Goal: Task Accomplishment & Management: Use online tool/utility

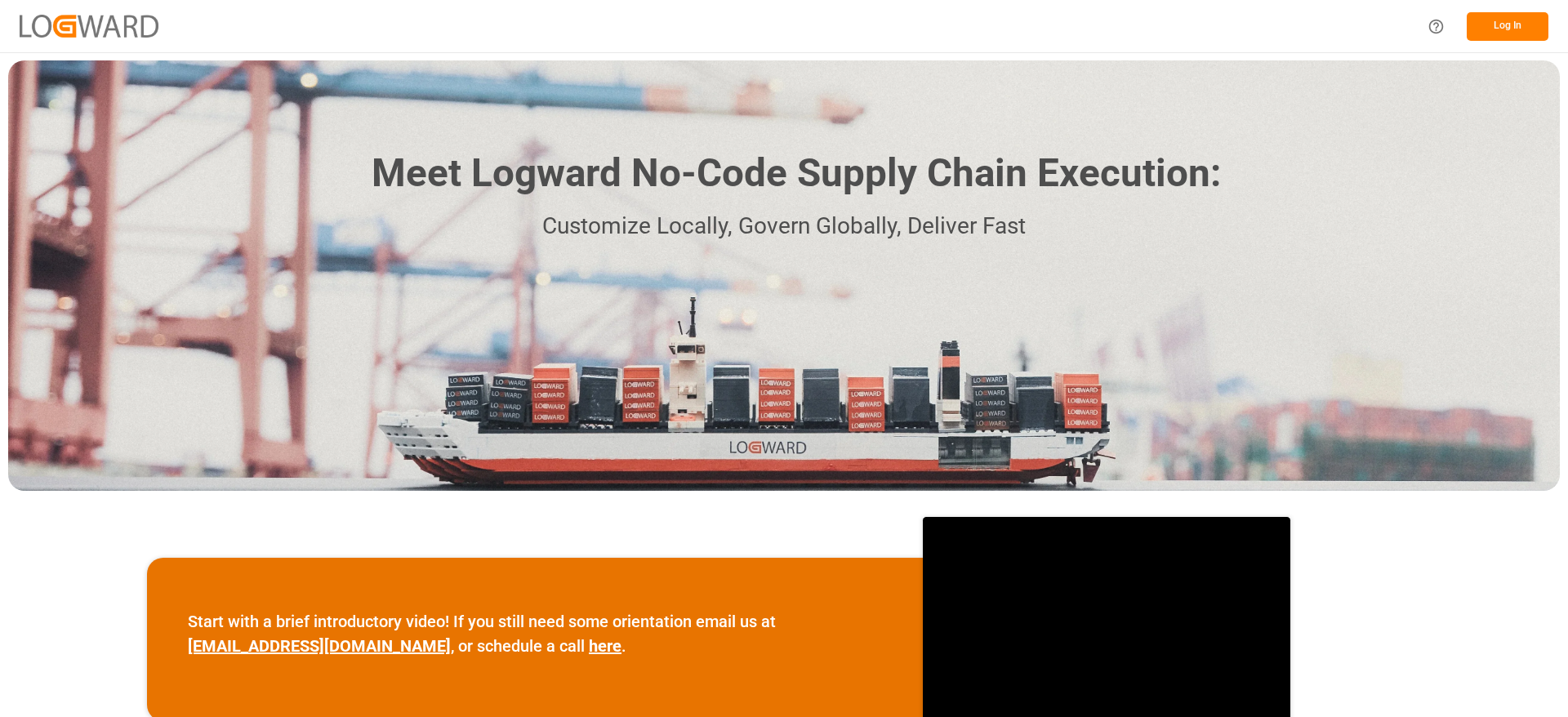
click at [1485, 38] on button "Log In" at bounding box center [1507, 26] width 82 height 28
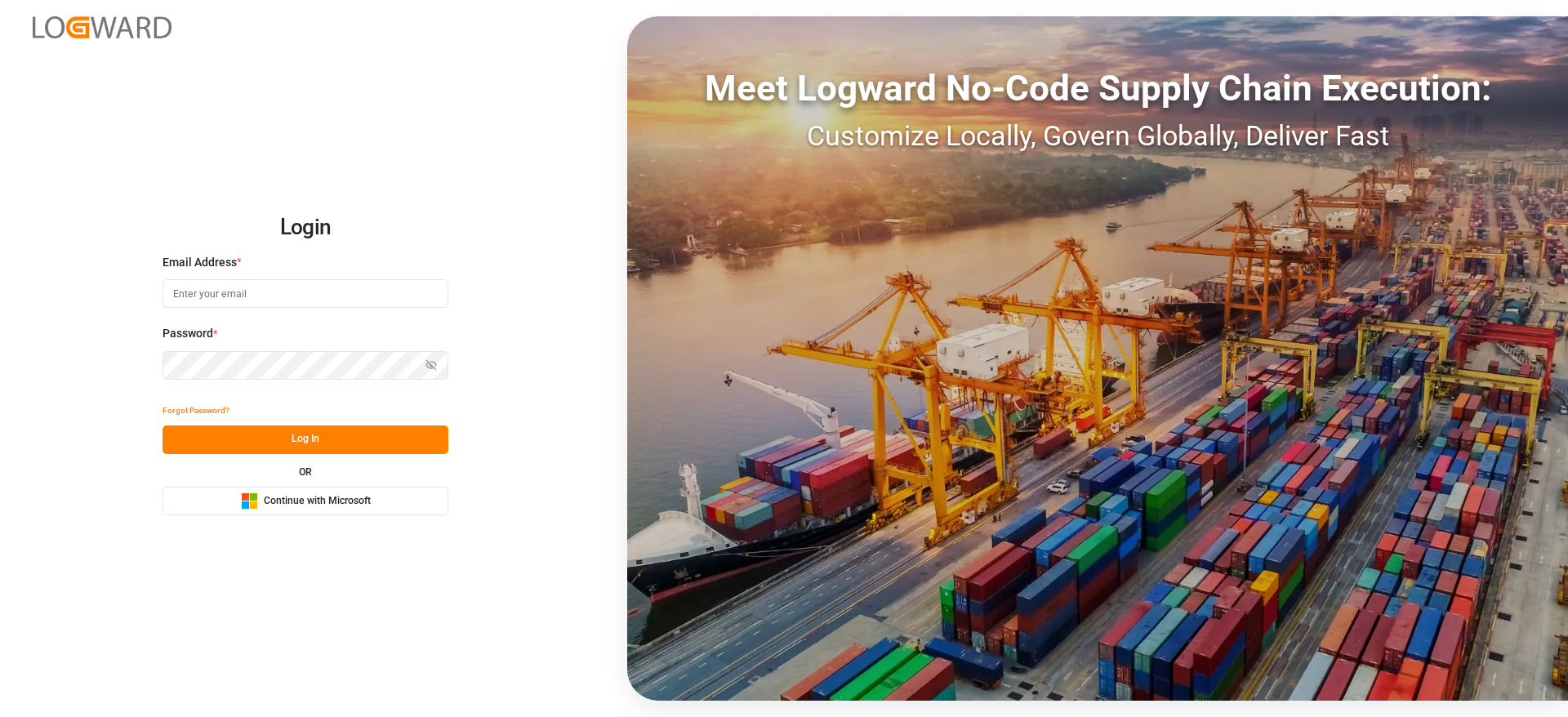
click at [339, 495] on span "Continue with Microsoft" at bounding box center [317, 501] width 107 height 15
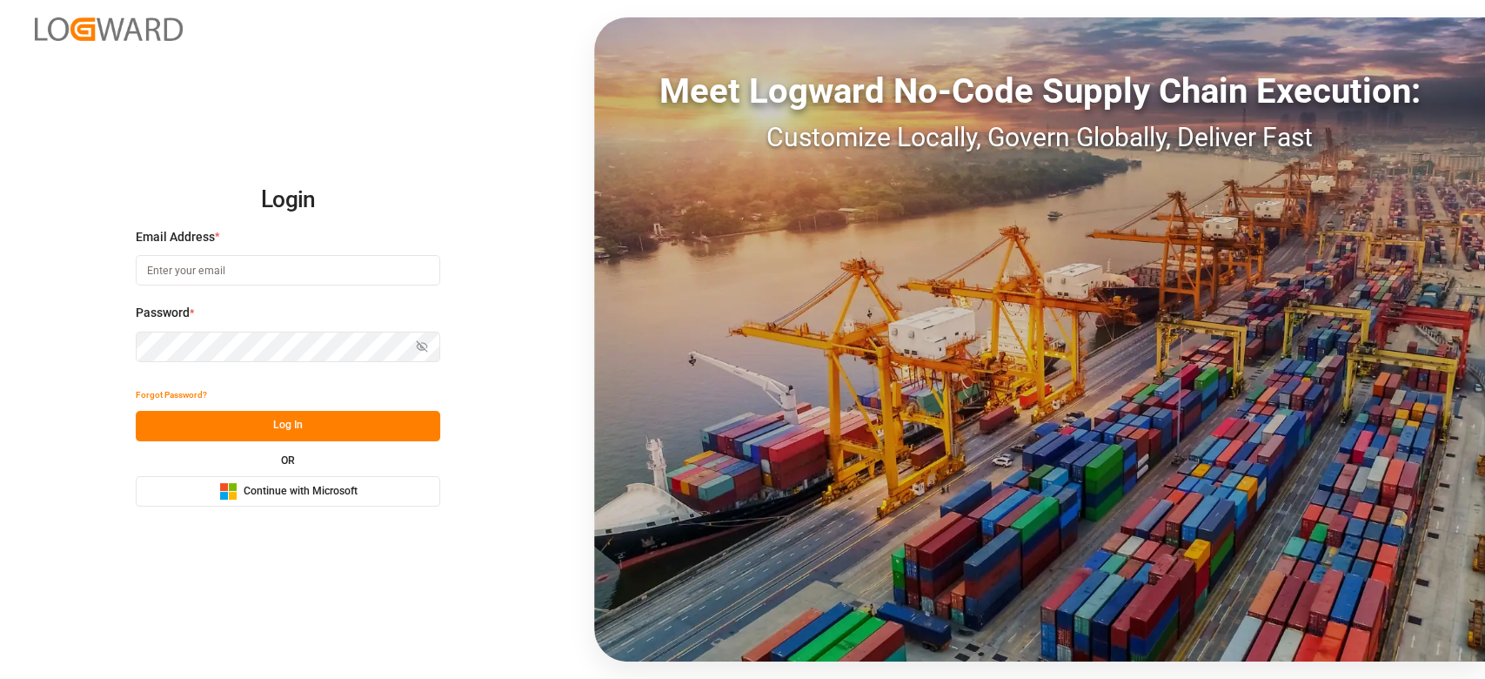
click at [351, 496] on span "Continue with Microsoft" at bounding box center [301, 492] width 114 height 16
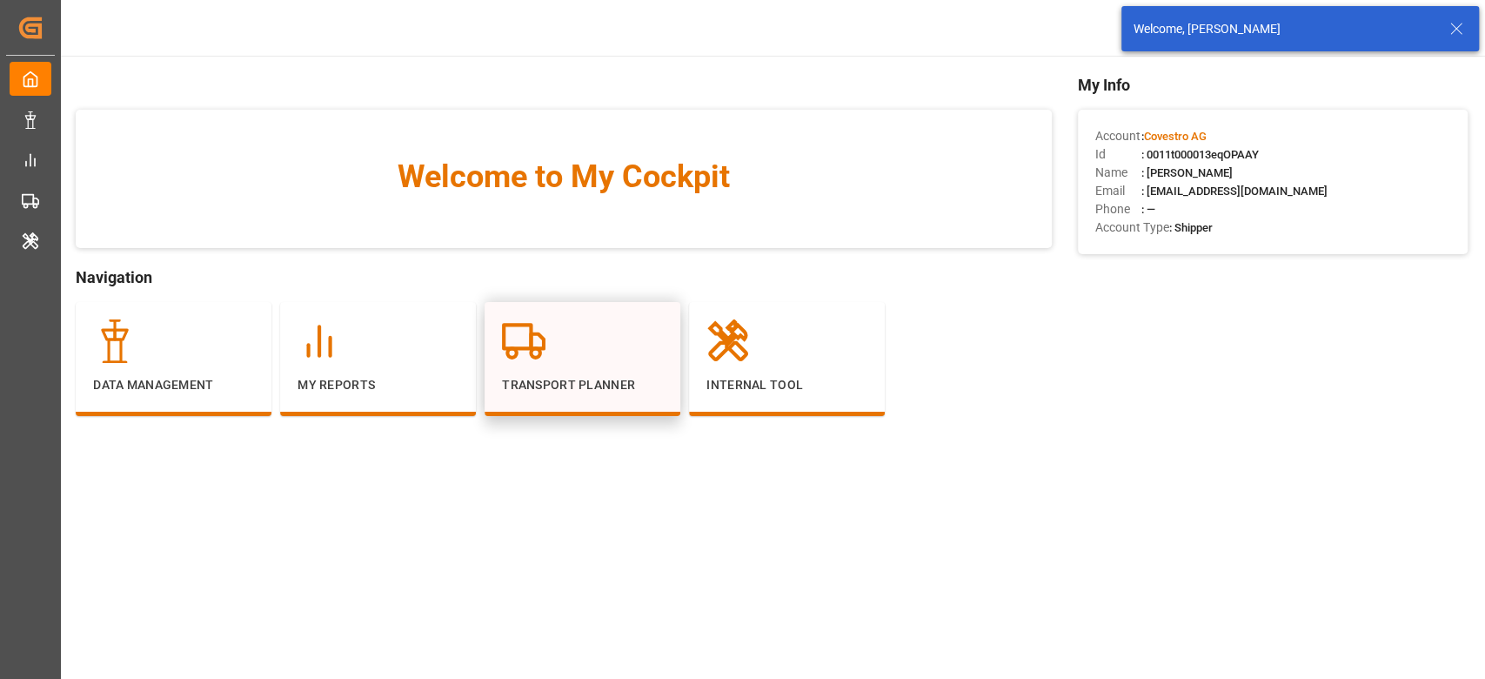
click at [528, 352] on icon at bounding box center [524, 341] width 44 height 44
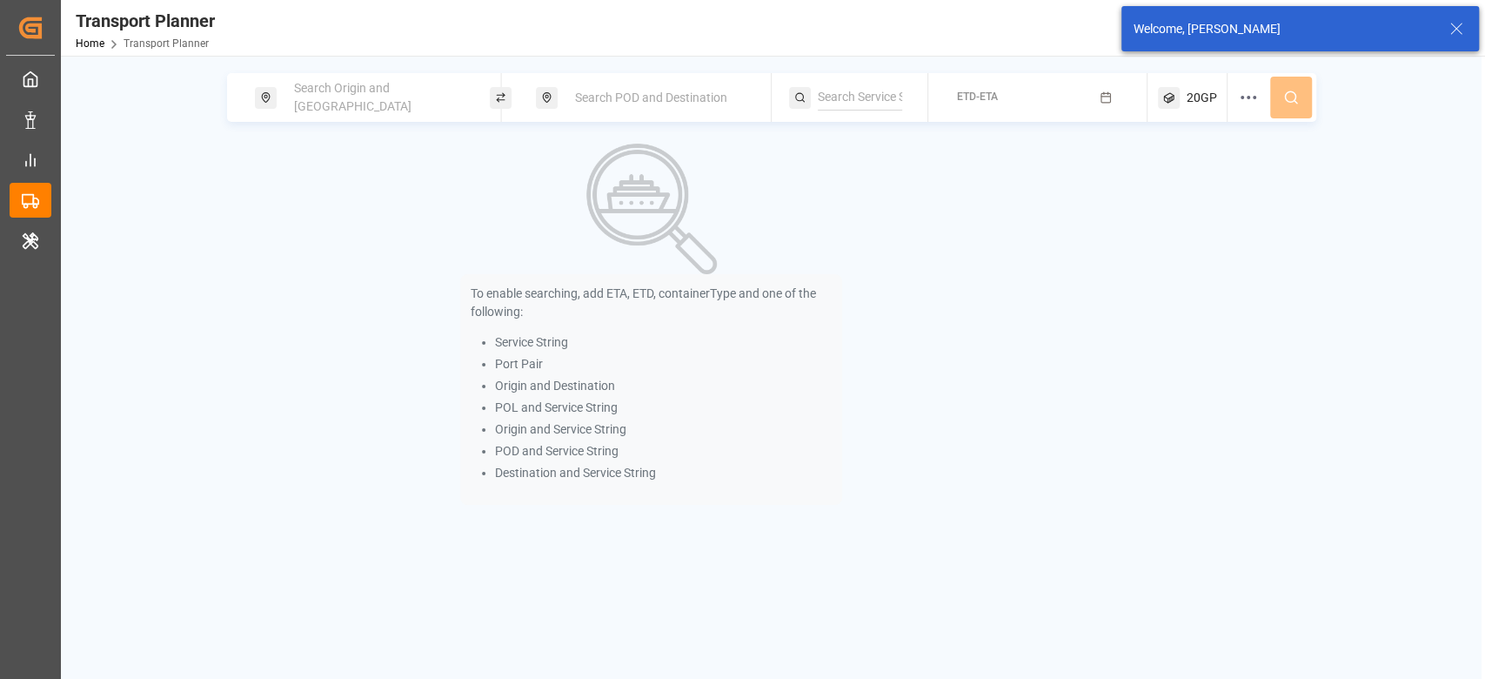
drag, startPoint x: 1461, startPoint y: 12, endPoint x: 1446, endPoint y: 33, distance: 25.6
click at [1446, 33] on div "Welcome, varshini suresh" at bounding box center [1301, 28] width 358 height 45
click at [1446, 33] on icon at bounding box center [1456, 28] width 21 height 21
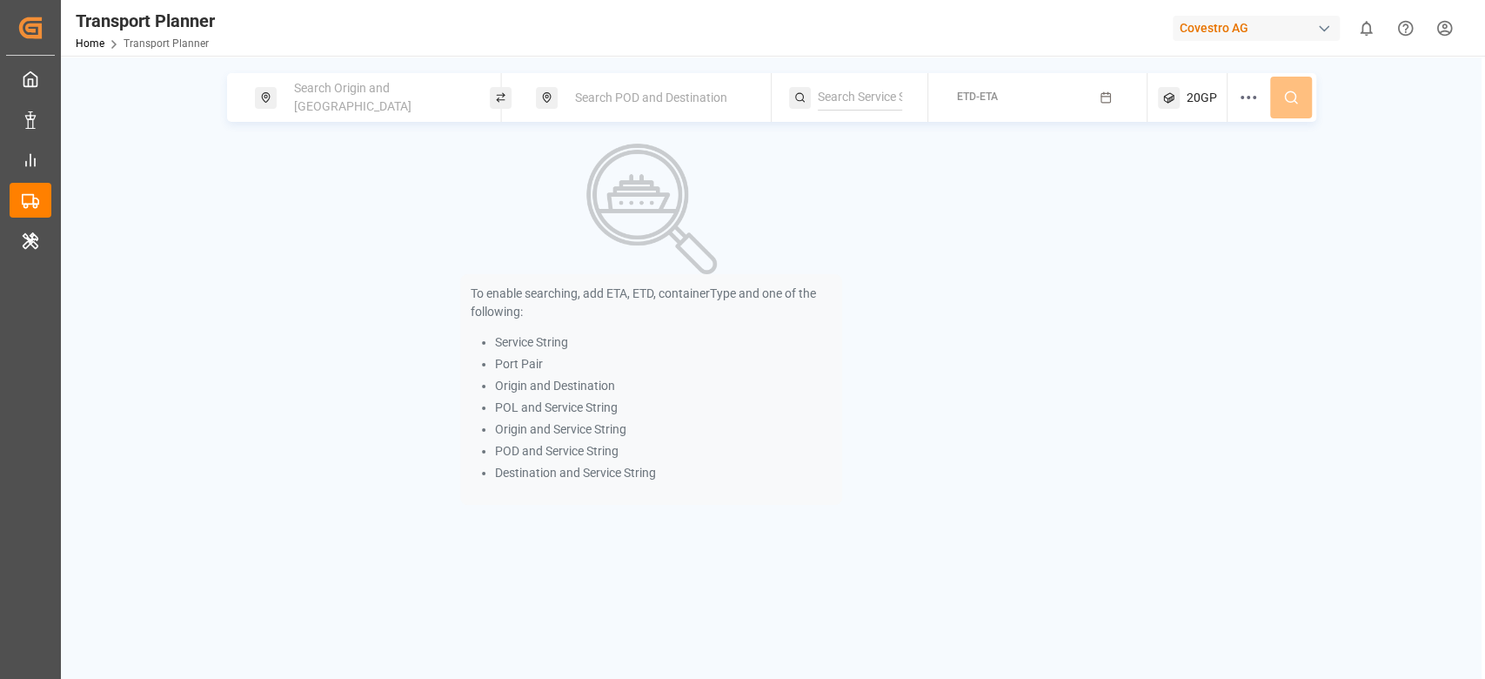
click at [902, 473] on div "To enable searching, add ETA, ETD, containerType and one of the following: Serv…" at bounding box center [652, 324] width 850 height 361
click at [350, 488] on div "To enable searching, add ETA, ETD, containerType and one of the following: Serv…" at bounding box center [652, 324] width 850 height 361
click at [403, 405] on div "To enable searching, add ETA, ETD, containerType and one of the following: Serv…" at bounding box center [652, 324] width 850 height 361
click at [341, 89] on span "Search Origin and POL" at bounding box center [352, 97] width 117 height 32
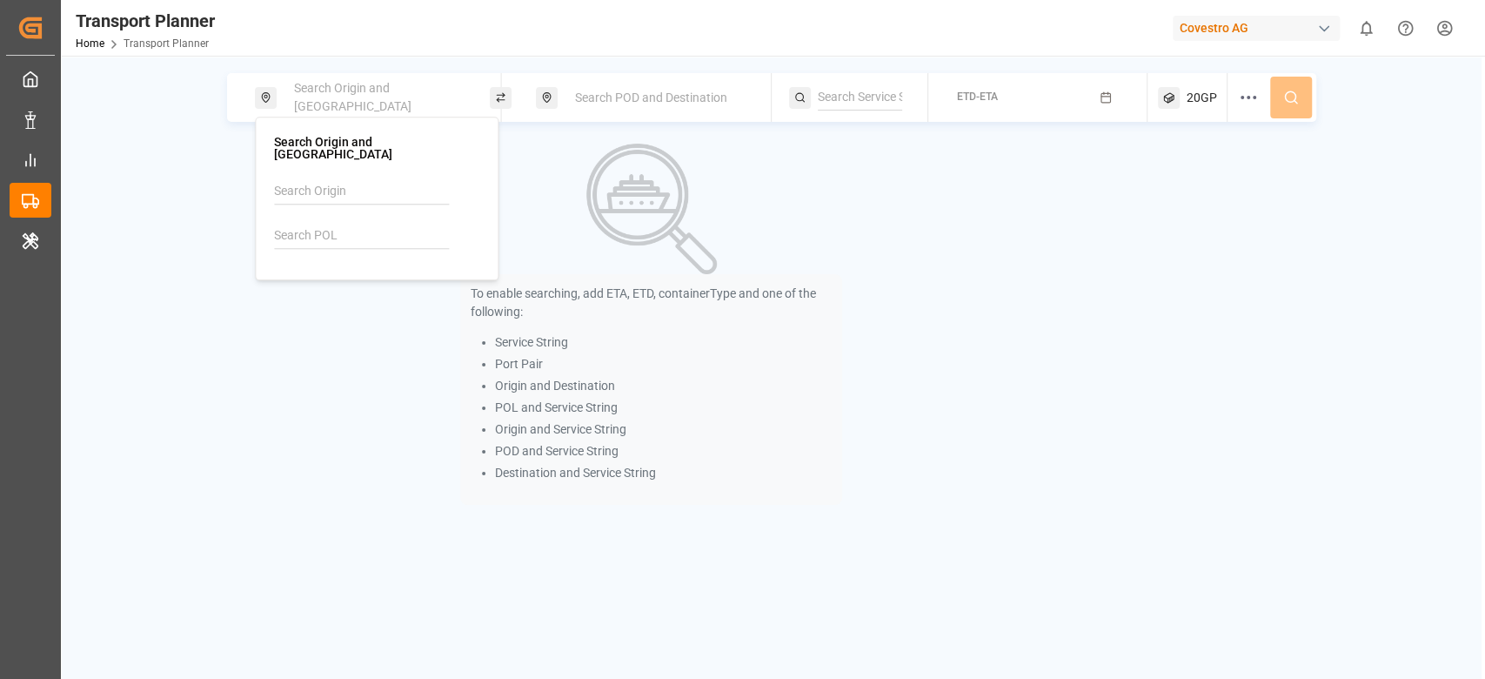
paste input "EUNWC"
click at [311, 226] on input "EUNWC" at bounding box center [361, 236] width 175 height 26
type input "EUNWC"
click at [350, 277] on b "EUNWC" at bounding box center [339, 283] width 42 height 14
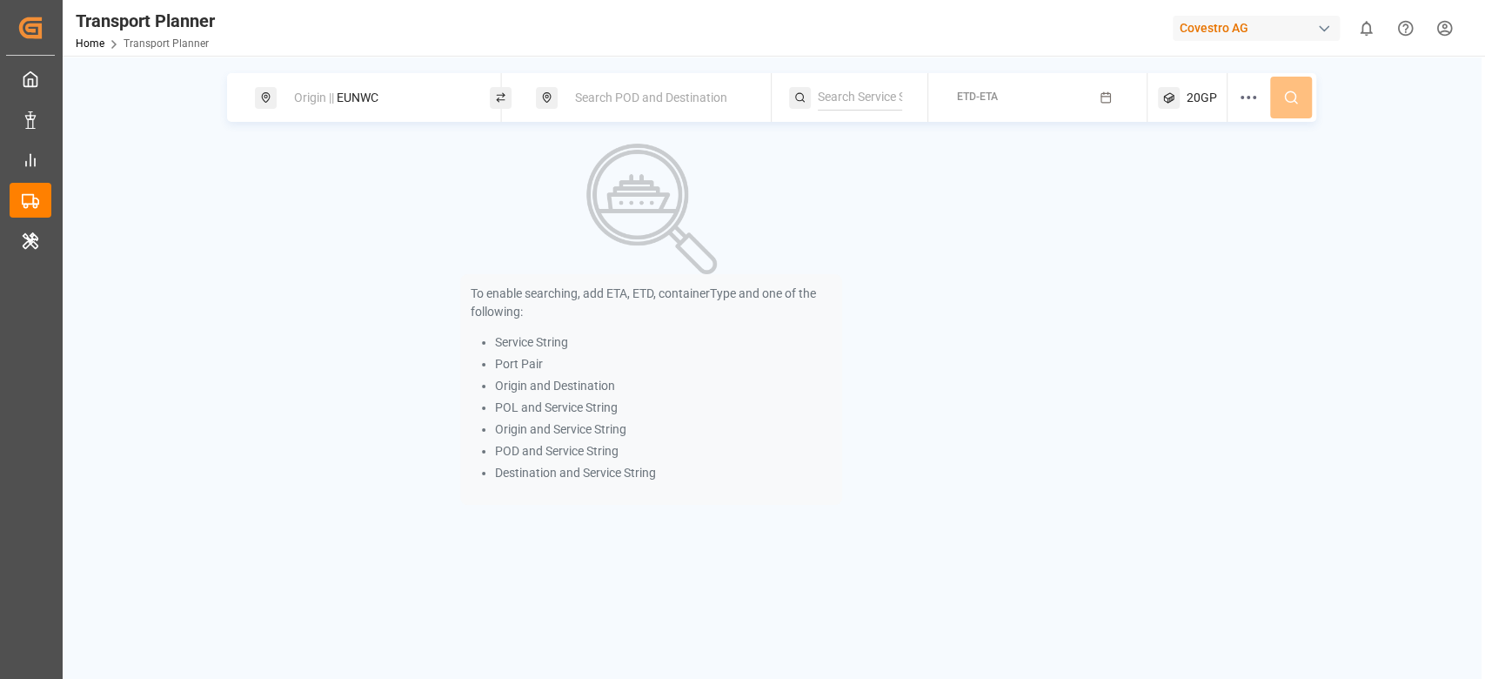
click at [574, 241] on div "To enable searching, add ETA, ETD, containerType and one of the following: Serv…" at bounding box center [651, 324] width 382 height 361
click at [649, 92] on span "Search POD and Destination" at bounding box center [651, 97] width 152 height 14
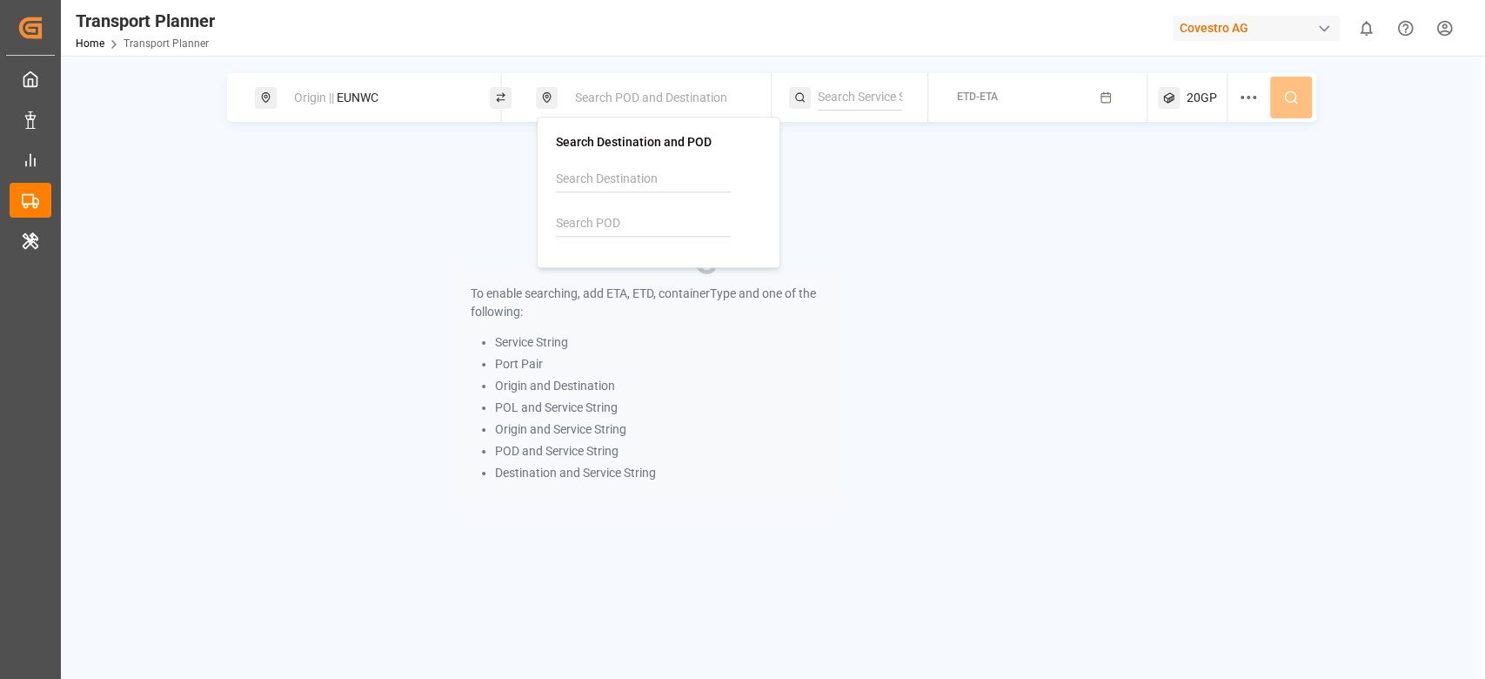
paste input "USCHT"
click at [589, 219] on input "USCHT" at bounding box center [643, 224] width 175 height 26
type input "USCHT"
click at [624, 275] on b "USCHT" at bounding box center [620, 271] width 40 height 14
click at [845, 103] on input at bounding box center [860, 97] width 84 height 26
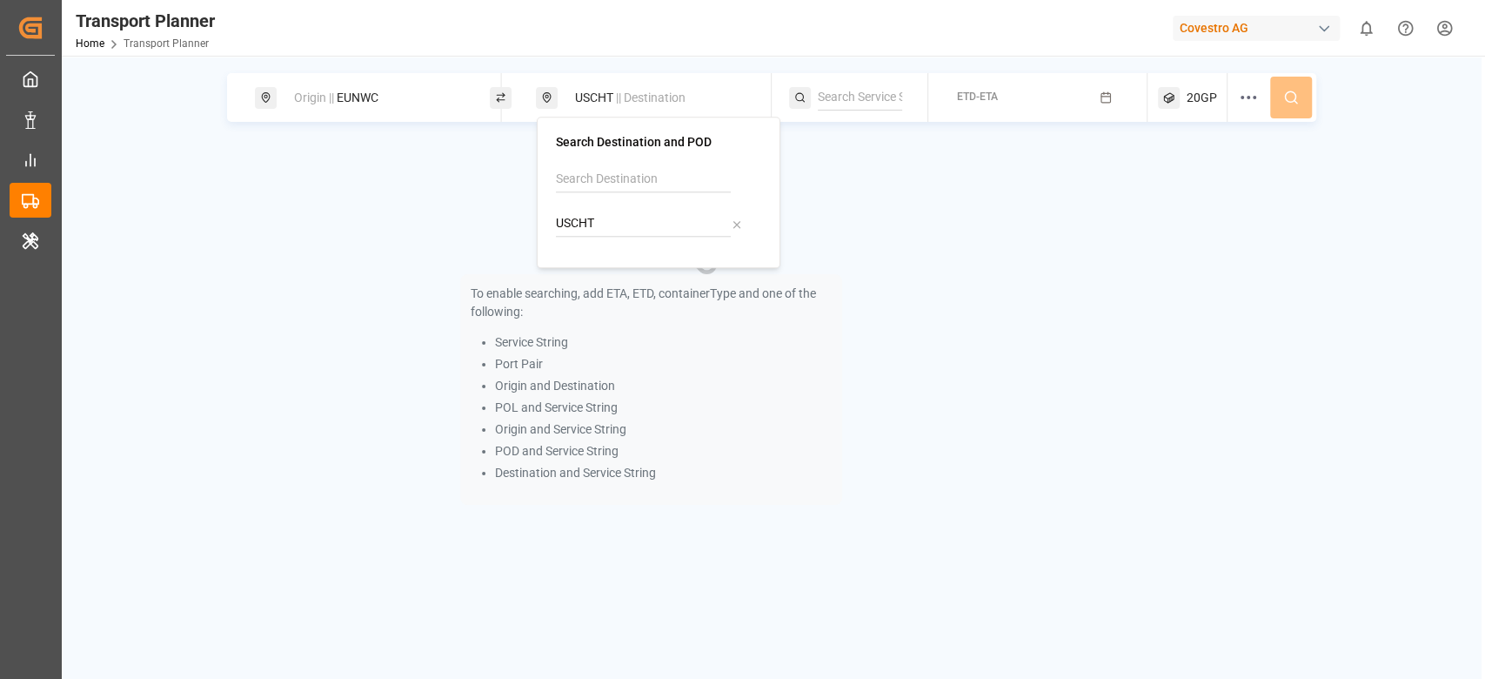
paste input "TAT"
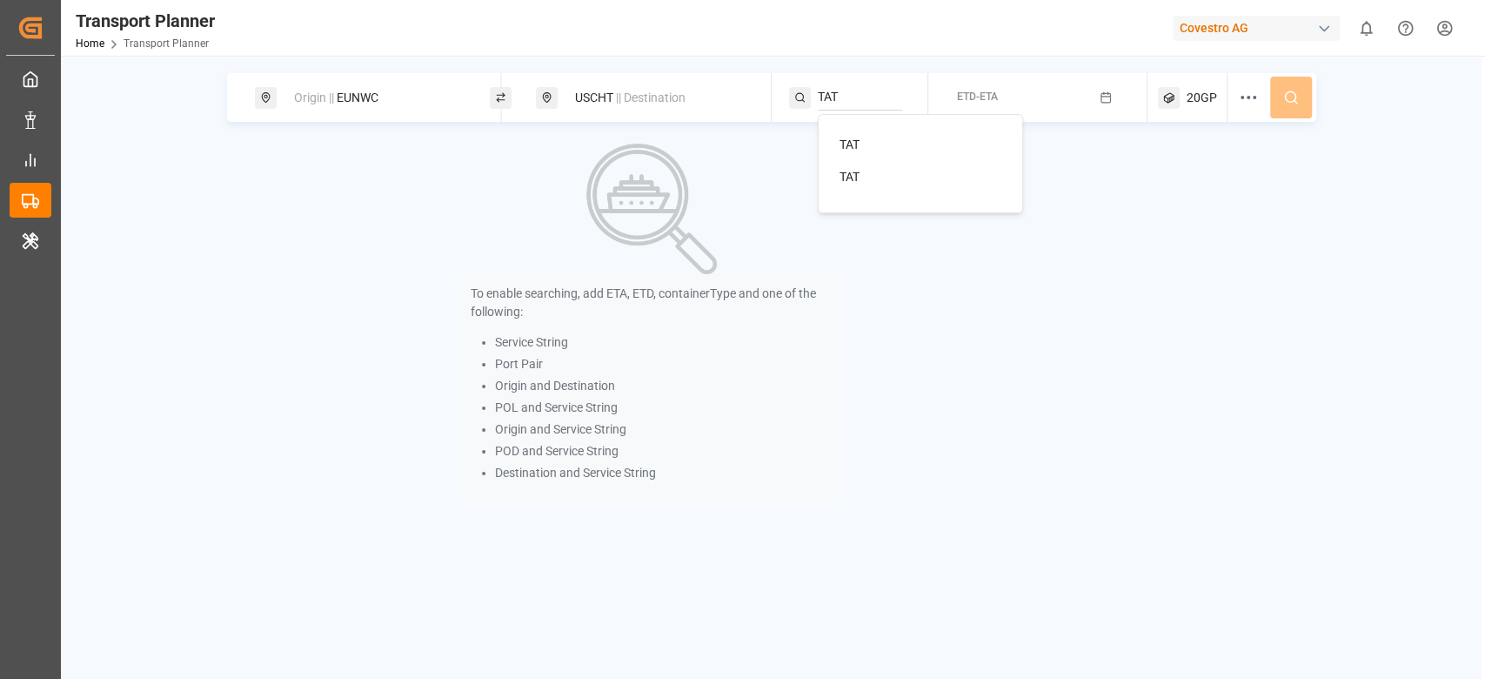
type input "TAT"
click at [878, 133] on li "TAT" at bounding box center [924, 145] width 197 height 32
click at [920, 131] on li "TAT" at bounding box center [924, 145] width 197 height 32
click at [945, 131] on li "TAT" at bounding box center [924, 145] width 197 height 32
click at [884, 172] on div "TAT" at bounding box center [924, 177] width 169 height 18
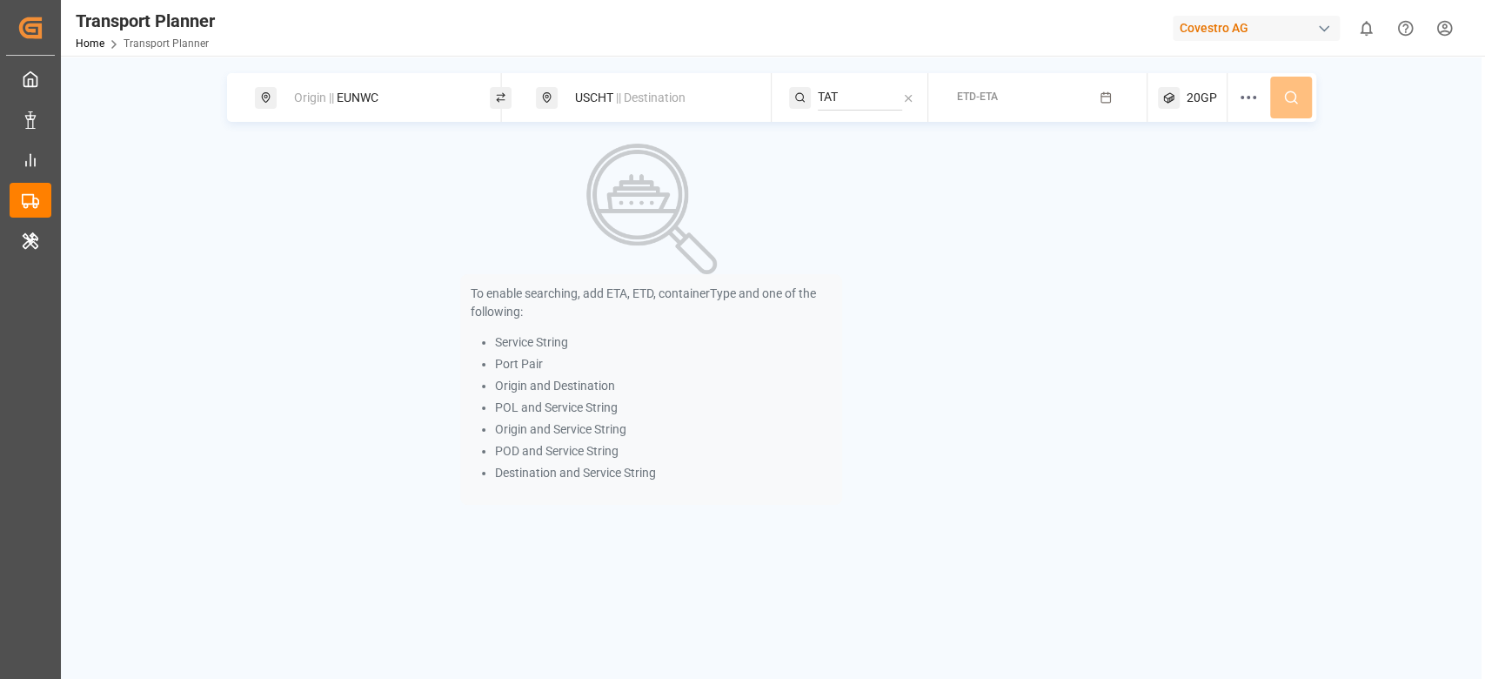
click at [1001, 85] on button "ETD-ETA" at bounding box center [1038, 98] width 198 height 34
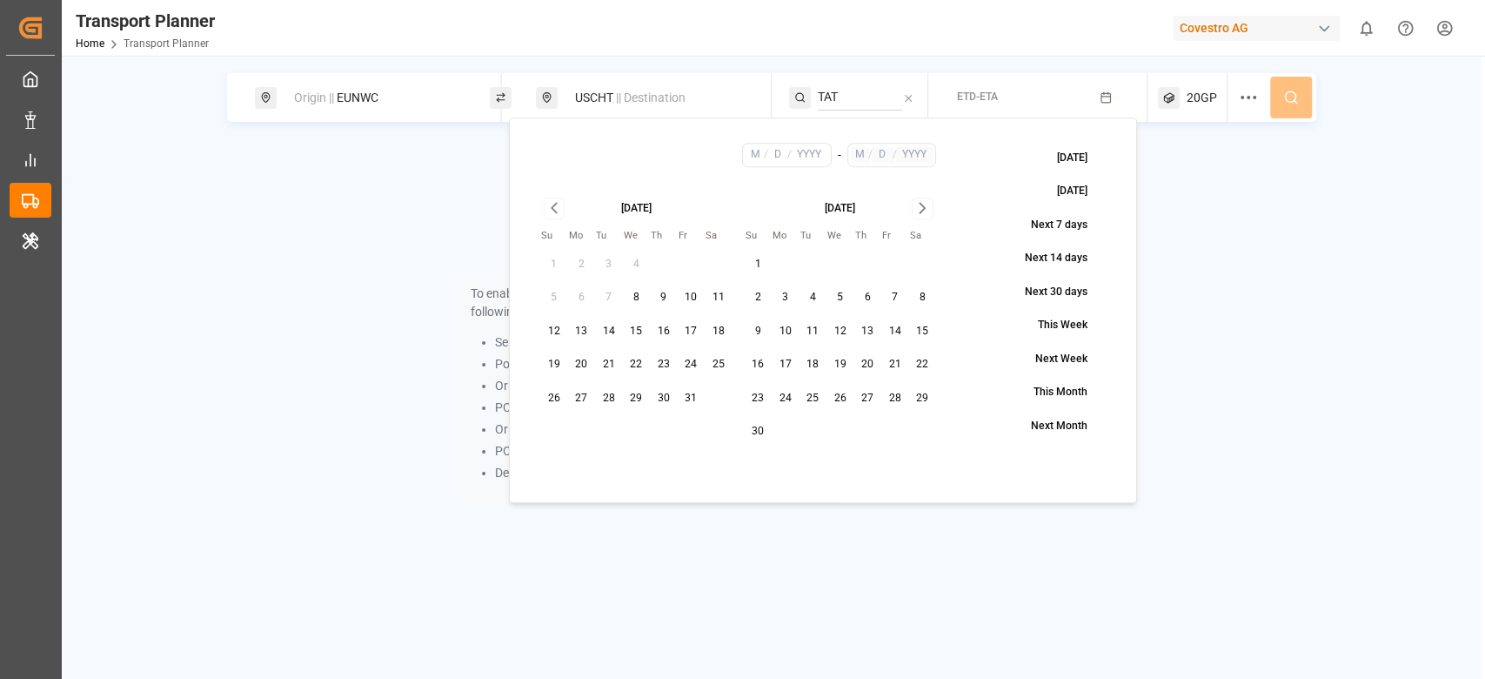
click at [638, 340] on button "15" at bounding box center [636, 332] width 28 height 28
type input "10"
type input "15"
type input "2025"
click at [925, 215] on icon "Go to next month" at bounding box center [923, 208] width 20 height 21
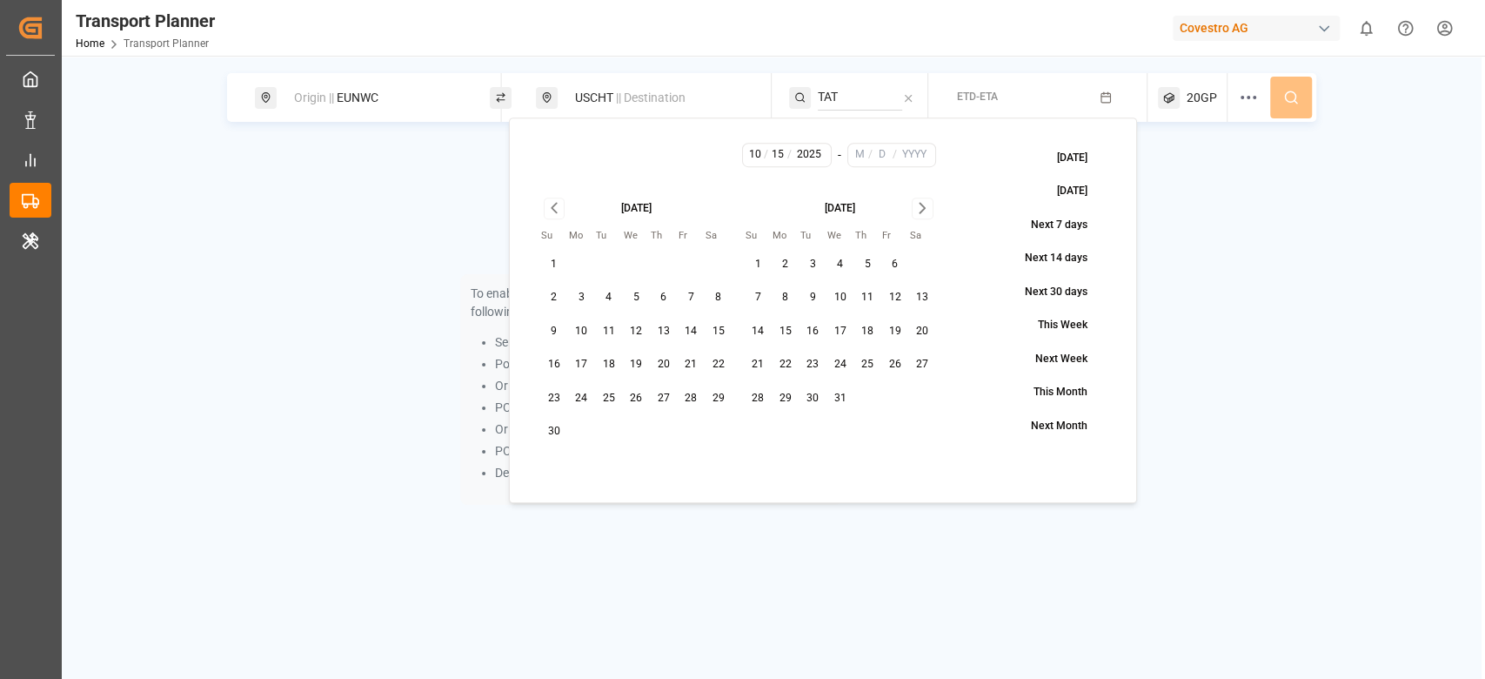
click at [925, 215] on icon "Go to next month" at bounding box center [923, 208] width 20 height 21
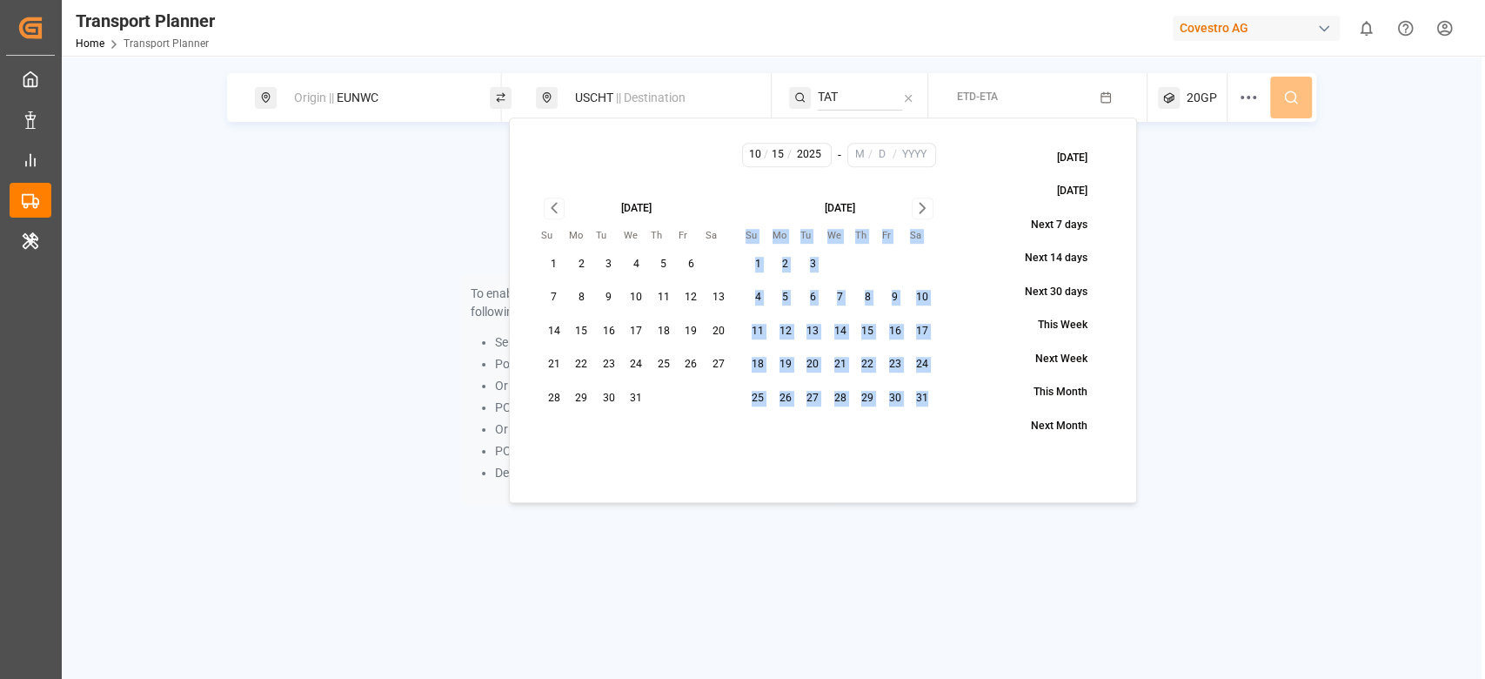
click at [933, 398] on div "December 2025 Su Mo Tu We Th Fr Sa 1 2 3 4 5 6 7 8 9 10 11 12 13 14 15 16 17 18…" at bounding box center [738, 304] width 420 height 238
click at [933, 398] on button "31" at bounding box center [922, 399] width 28 height 28
type input "1"
type input "31"
type input "2026"
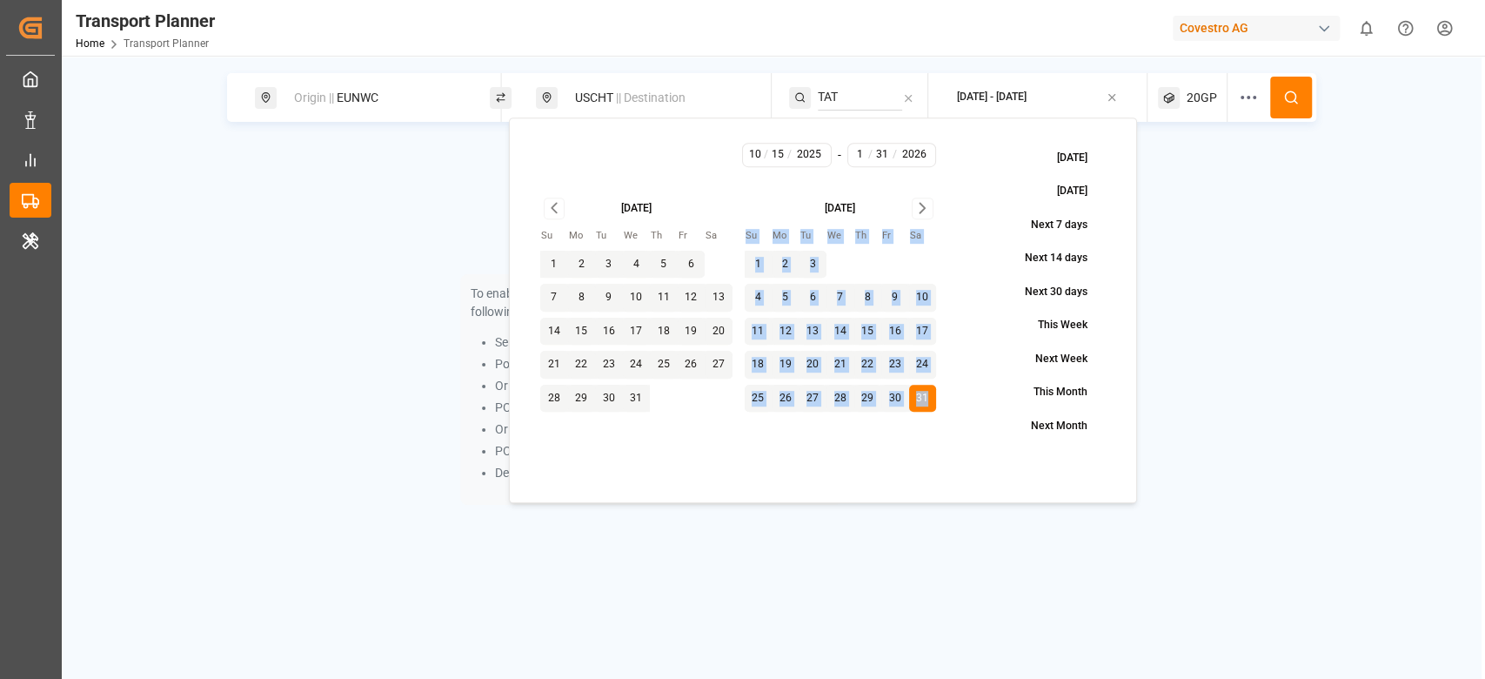
click at [1292, 95] on icon at bounding box center [1291, 98] width 16 height 16
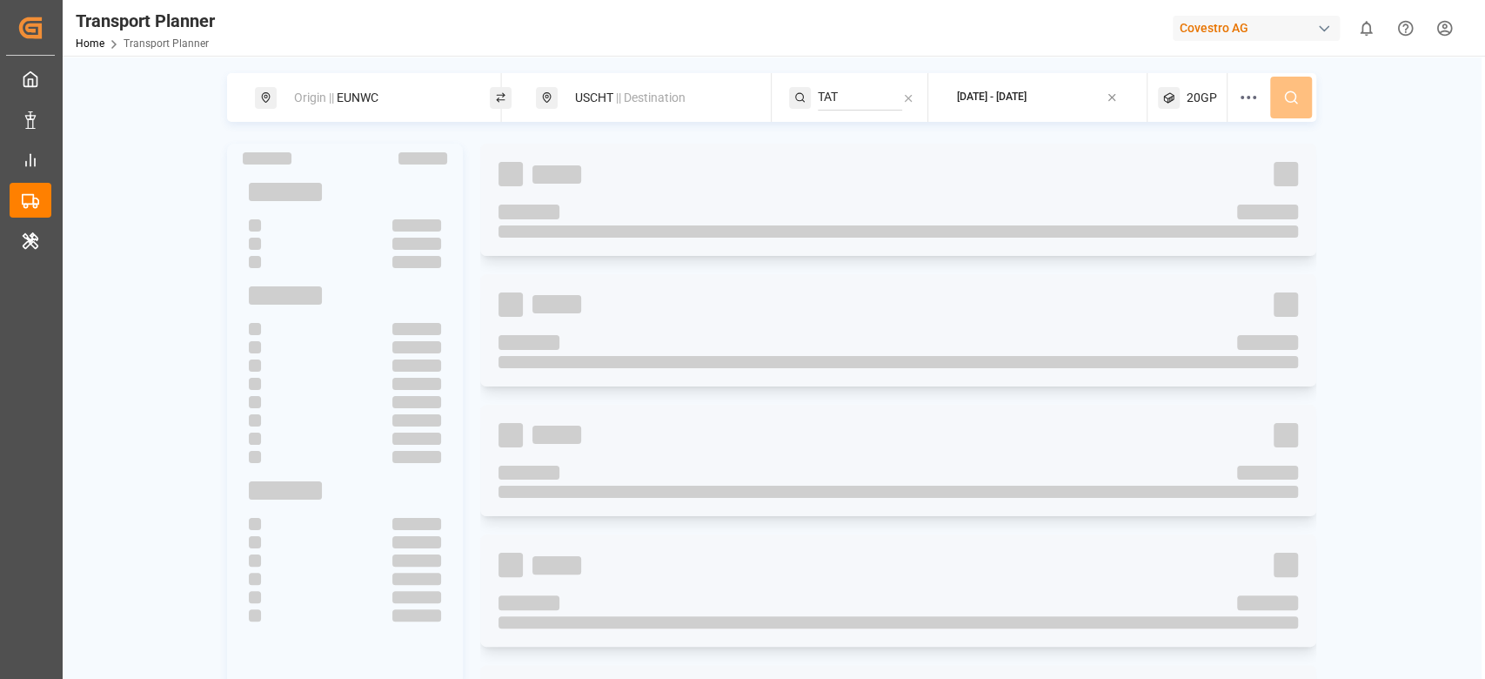
click at [1292, 95] on div "Origin || EUNWC USCHT || Destination TAT 2025-10-15 - 2026-01-31 20GP" at bounding box center [771, 97] width 1089 height 49
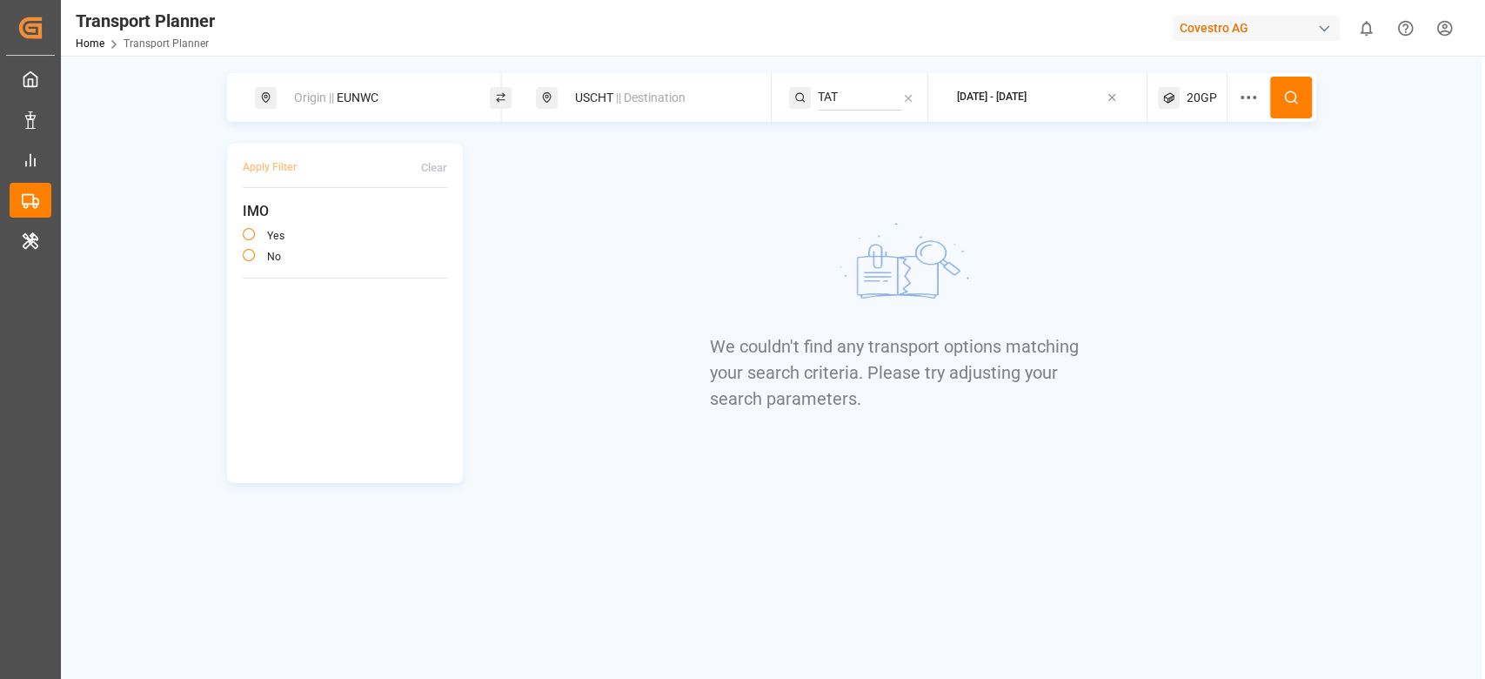
click at [1206, 96] on span "20GP" at bounding box center [1202, 98] width 30 height 18
click at [1148, 177] on small "20GP" at bounding box center [1160, 181] width 61 height 12
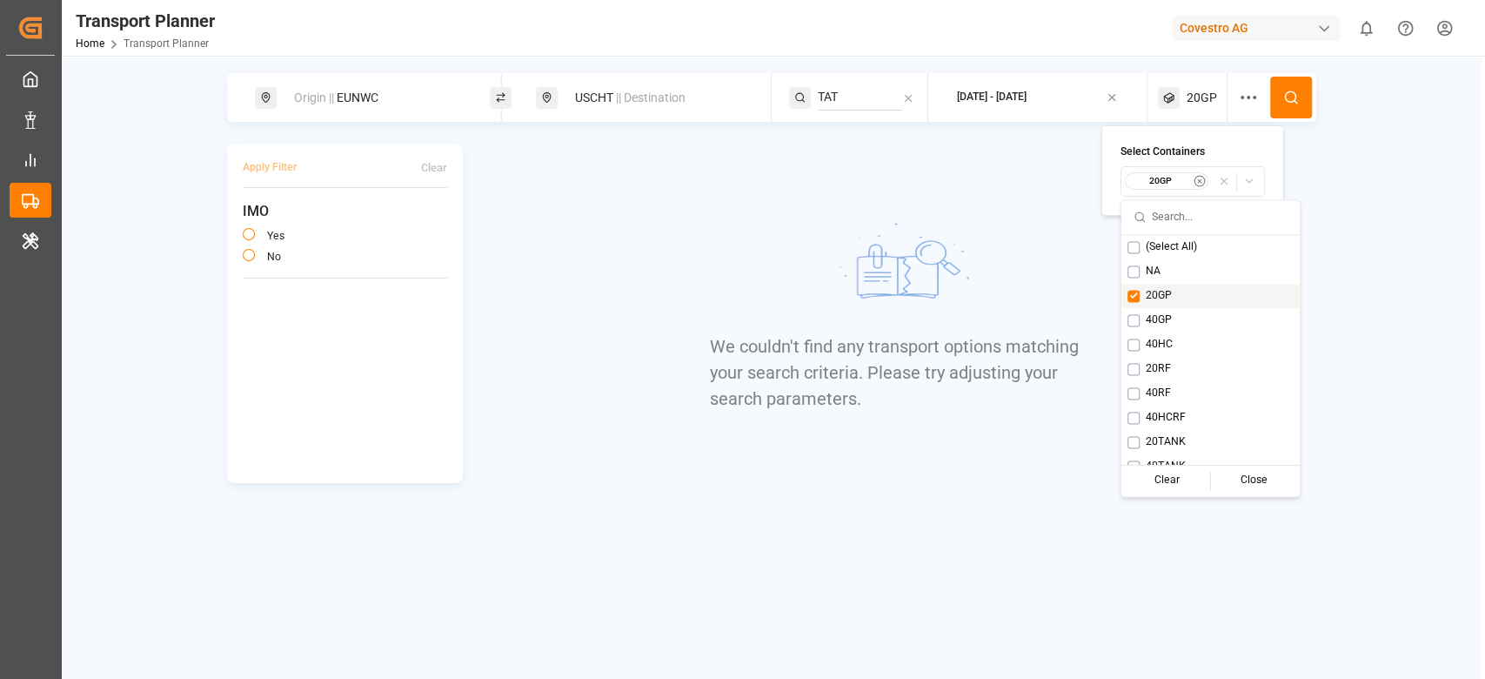
click at [1146, 303] on span "20GP" at bounding box center [1159, 296] width 26 height 16
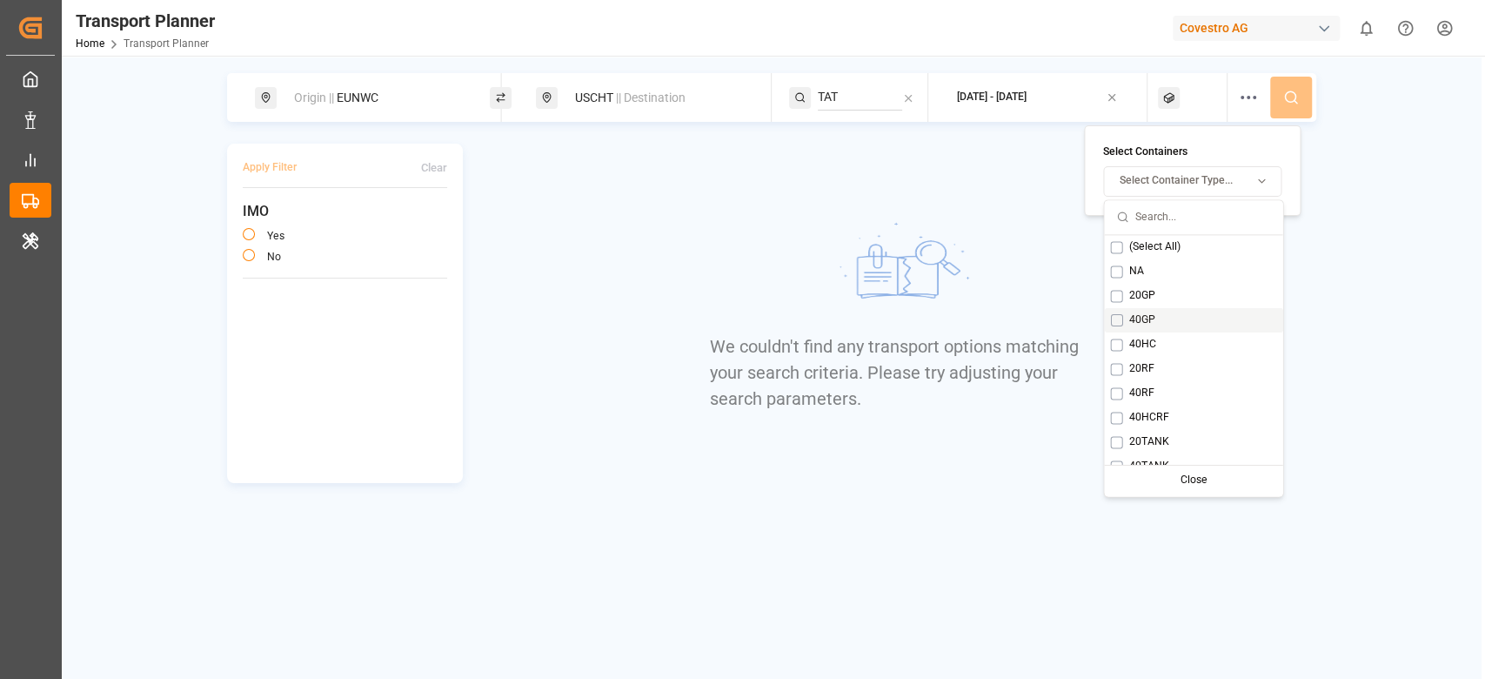
click at [1137, 312] on span "40GP" at bounding box center [1141, 320] width 26 height 16
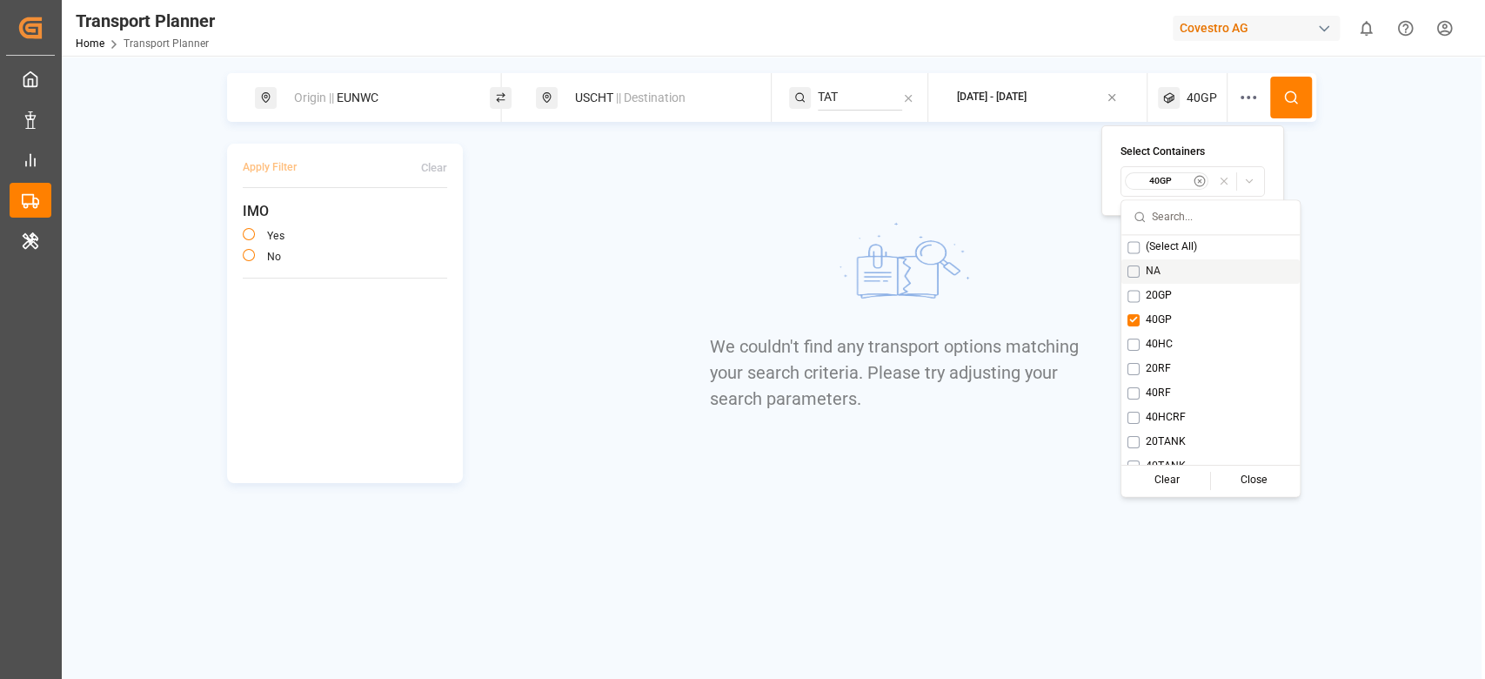
click at [1288, 94] on icon at bounding box center [1291, 98] width 16 height 16
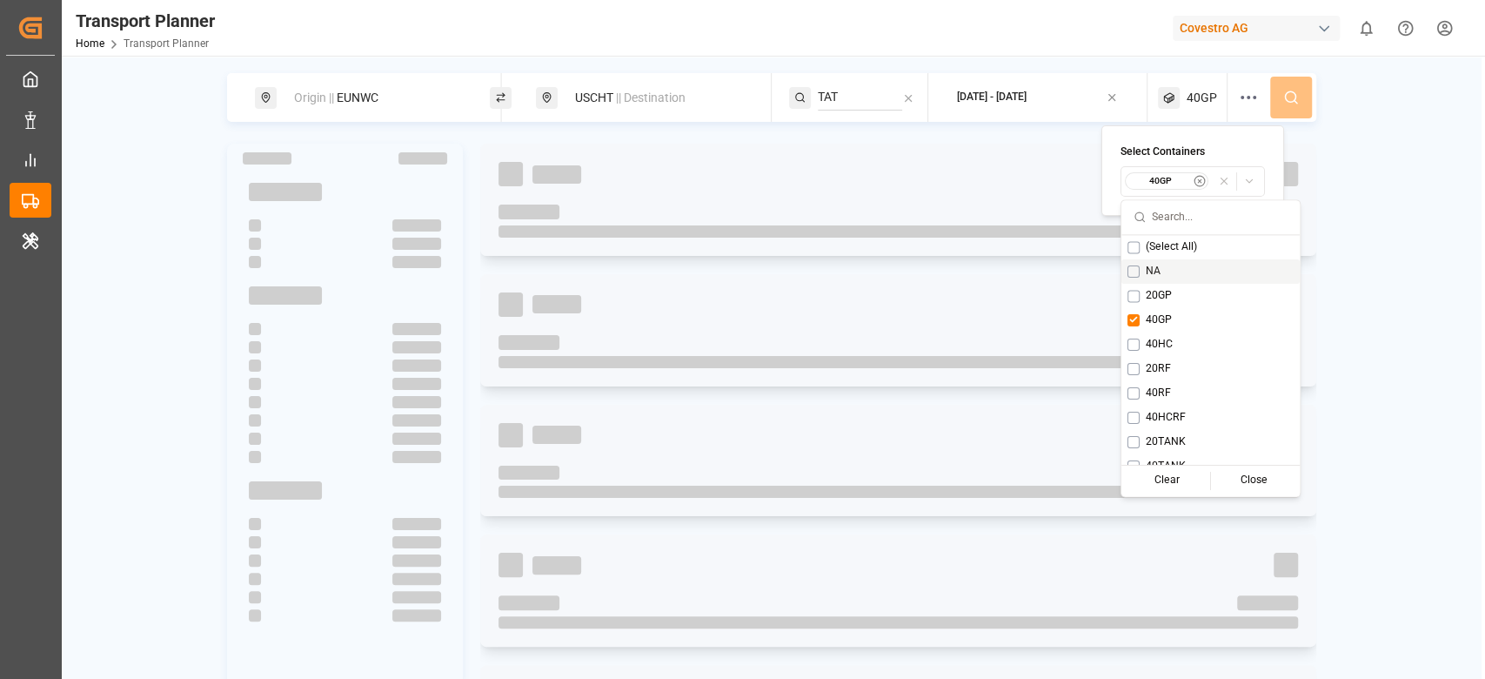
click at [1288, 94] on div "Origin || EUNWC USCHT || Destination TAT 2025-10-15 - 2026-01-31 40GP" at bounding box center [771, 97] width 1089 height 49
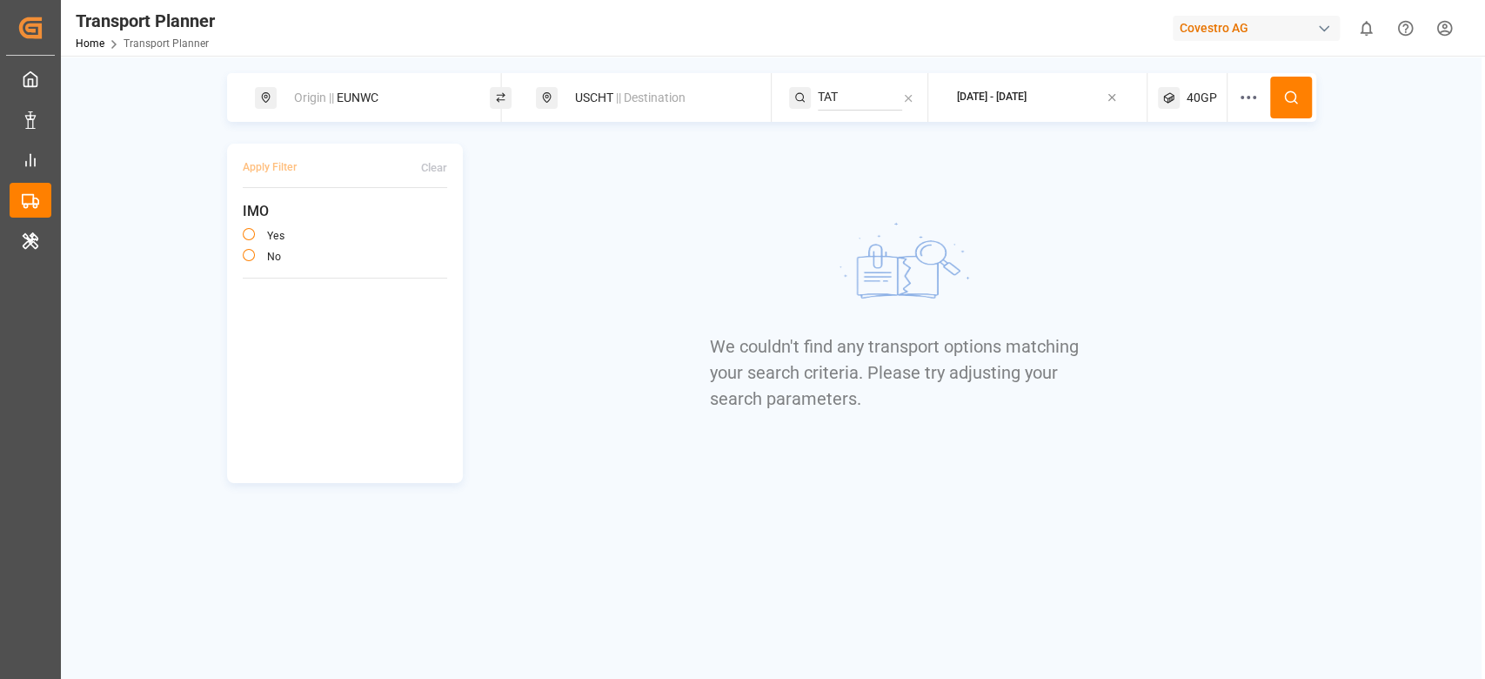
click at [1197, 92] on span "40GP" at bounding box center [1202, 98] width 30 height 18
click at [1161, 178] on small "40GP" at bounding box center [1160, 181] width 61 height 12
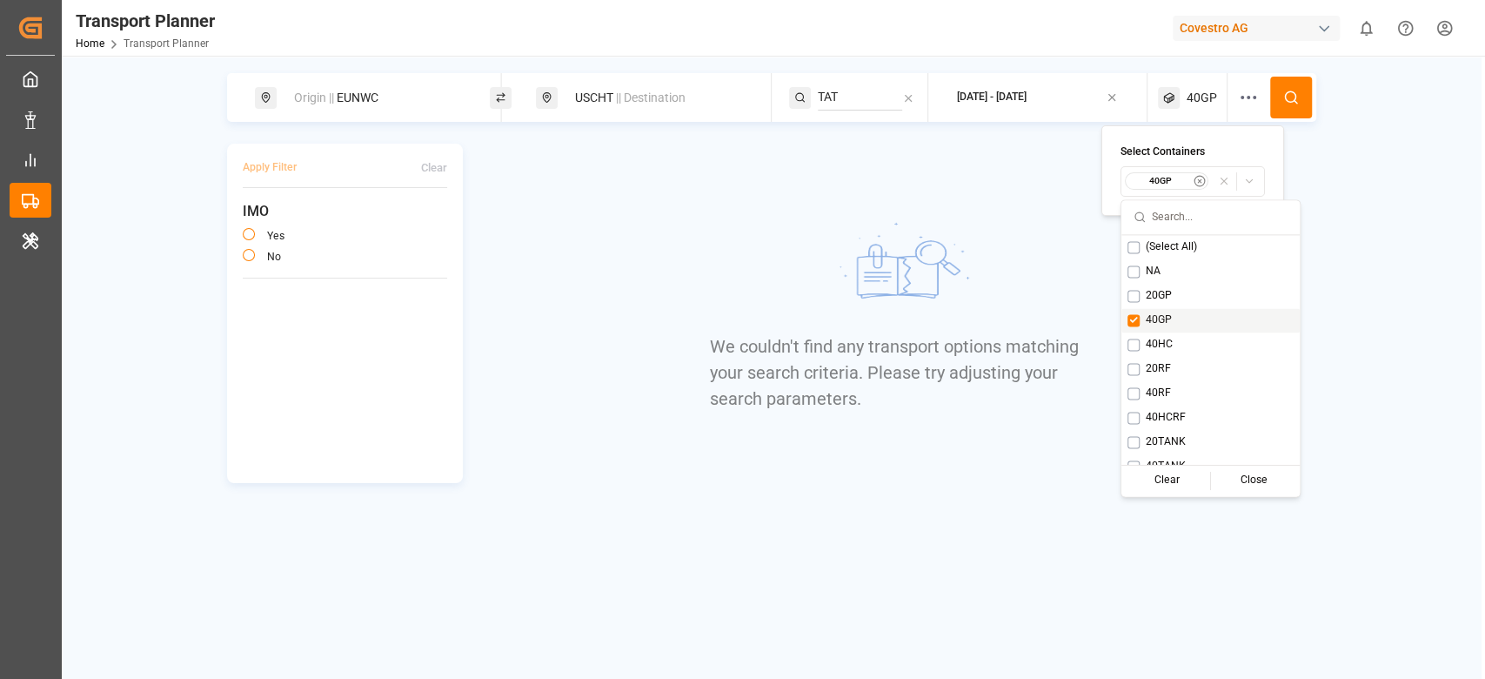
click at [1152, 325] on span "40GP" at bounding box center [1159, 320] width 26 height 16
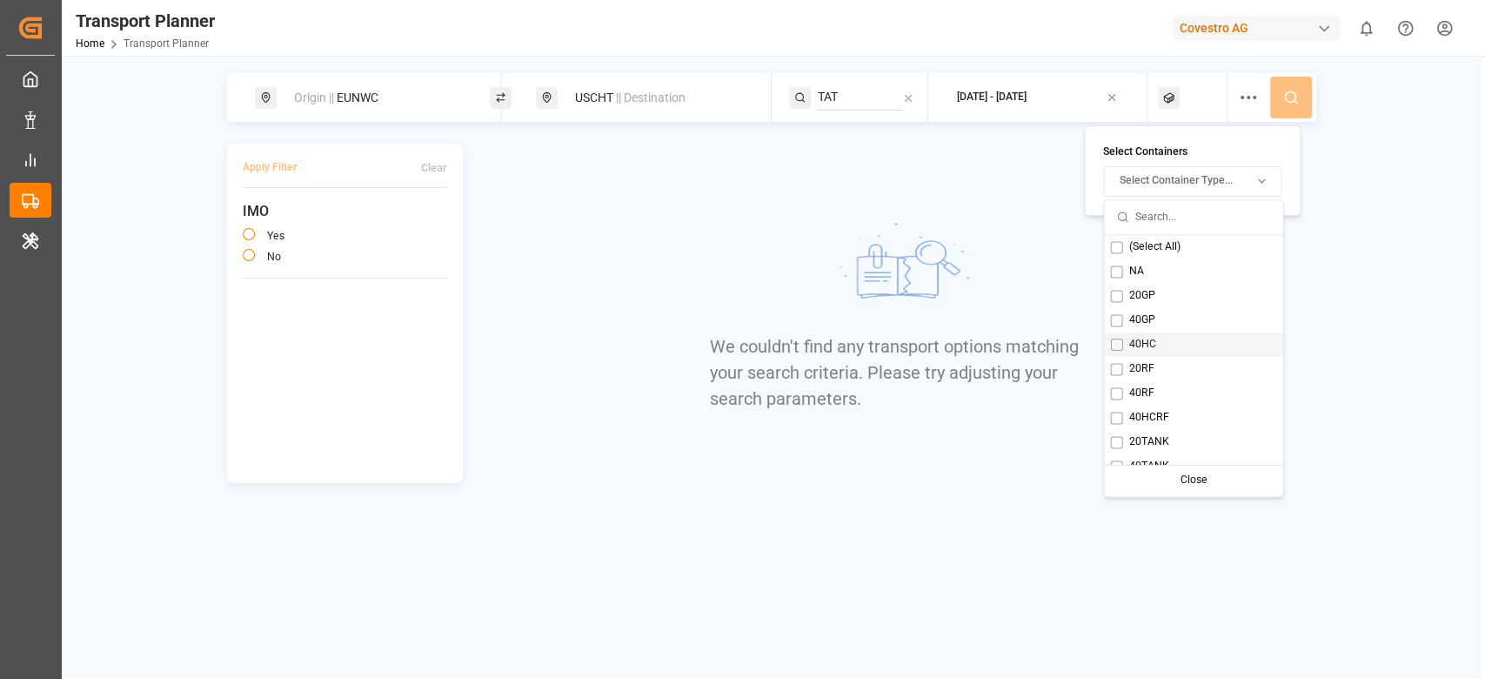
click at [1146, 338] on span "40HC" at bounding box center [1141, 345] width 27 height 16
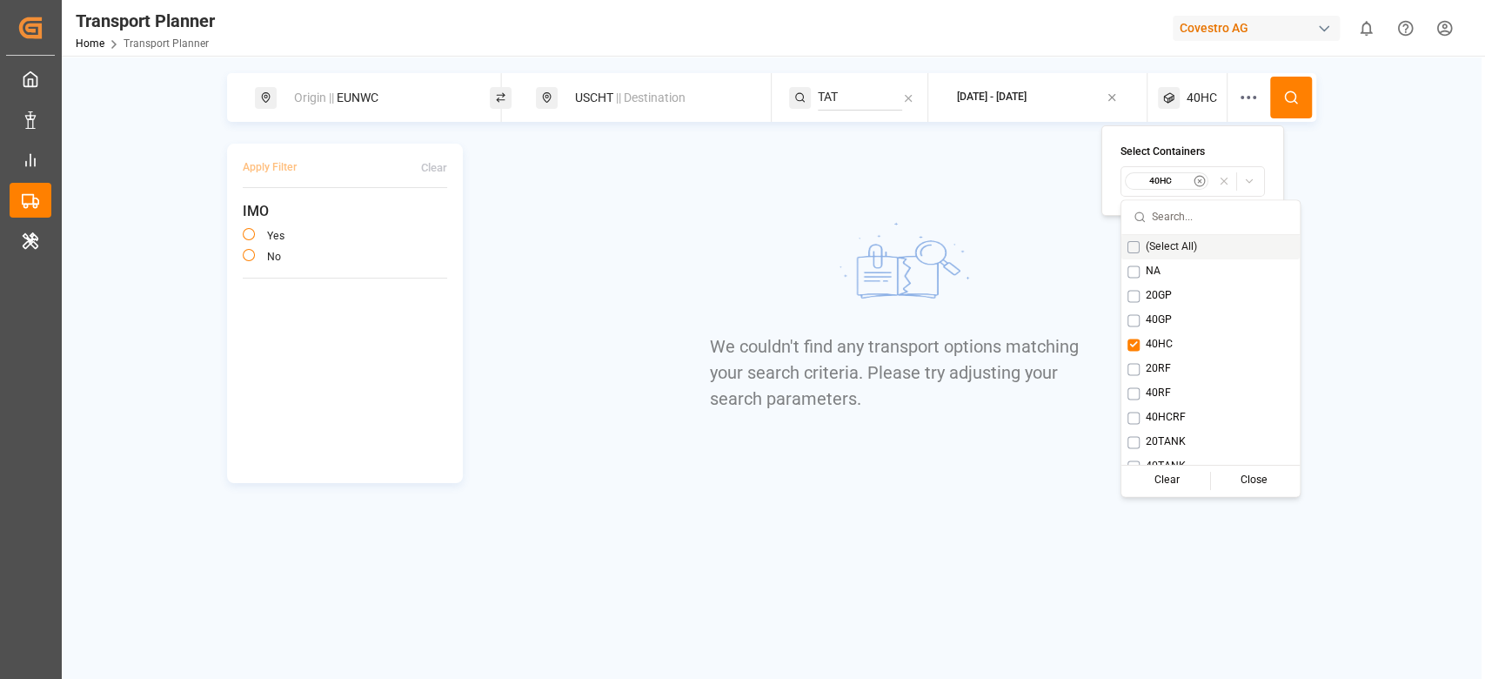
click at [1275, 95] on button at bounding box center [1291, 98] width 42 height 42
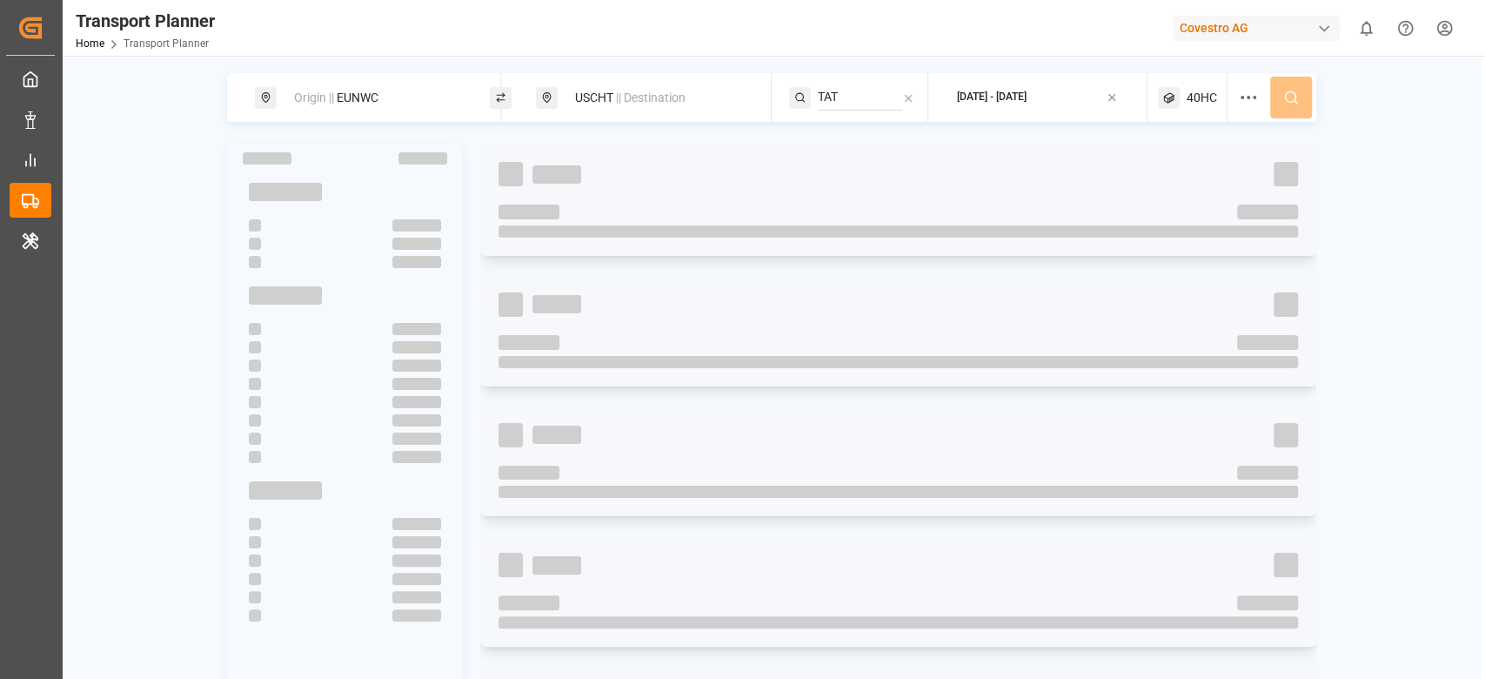
click at [1275, 95] on div "Origin || EUNWC USCHT || Destination TAT 2025-10-15 - 2026-01-31 40HC" at bounding box center [771, 97] width 1089 height 49
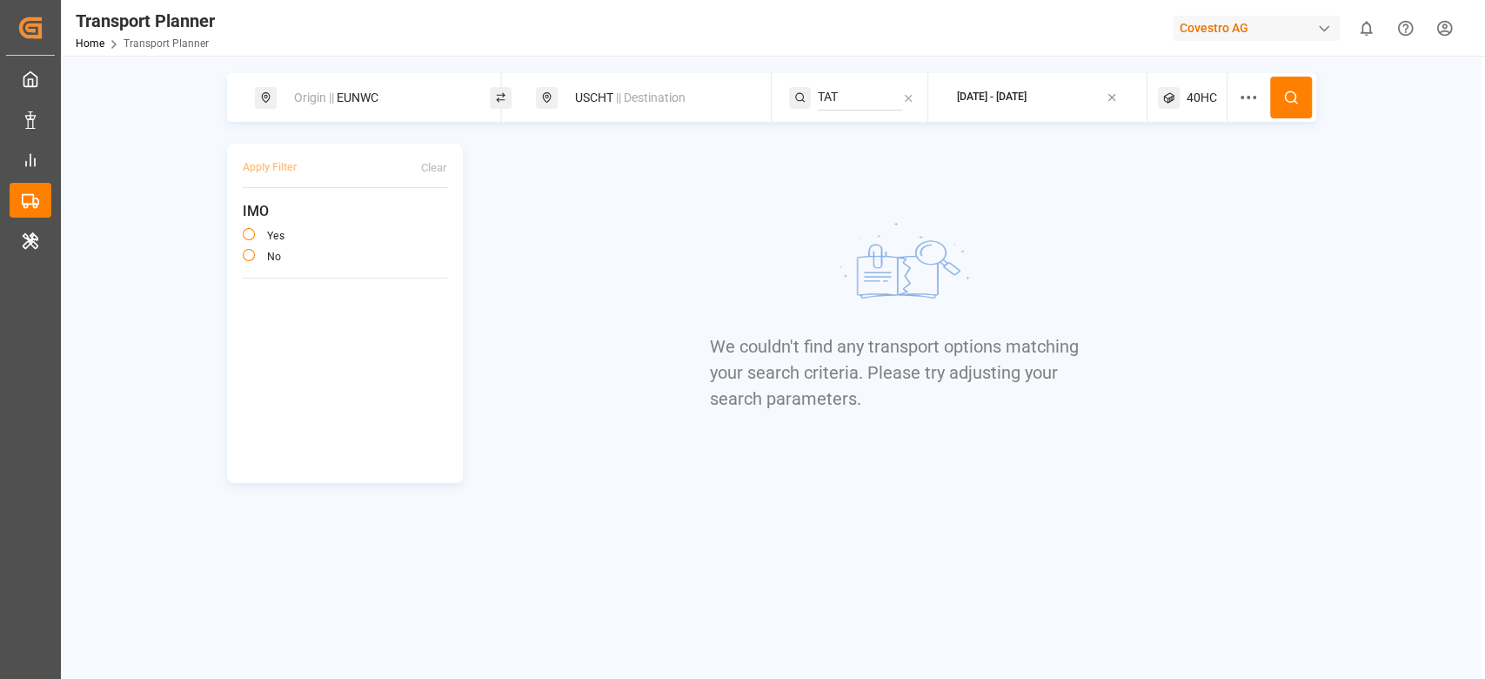
click at [1189, 112] on div "40HC" at bounding box center [1193, 97] width 70 height 49
click at [1148, 190] on div "40HC" at bounding box center [1192, 181] width 137 height 18
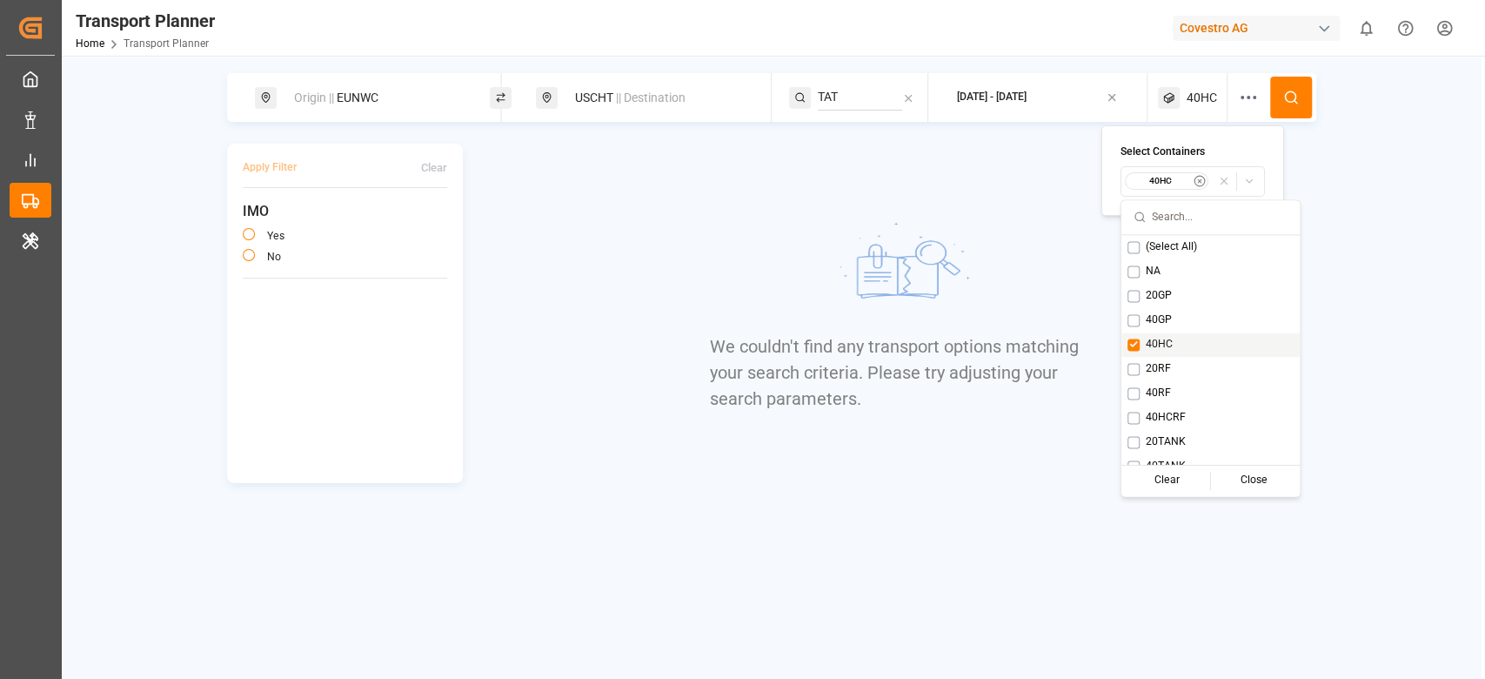
click at [1148, 337] on span "40HC" at bounding box center [1159, 345] width 27 height 16
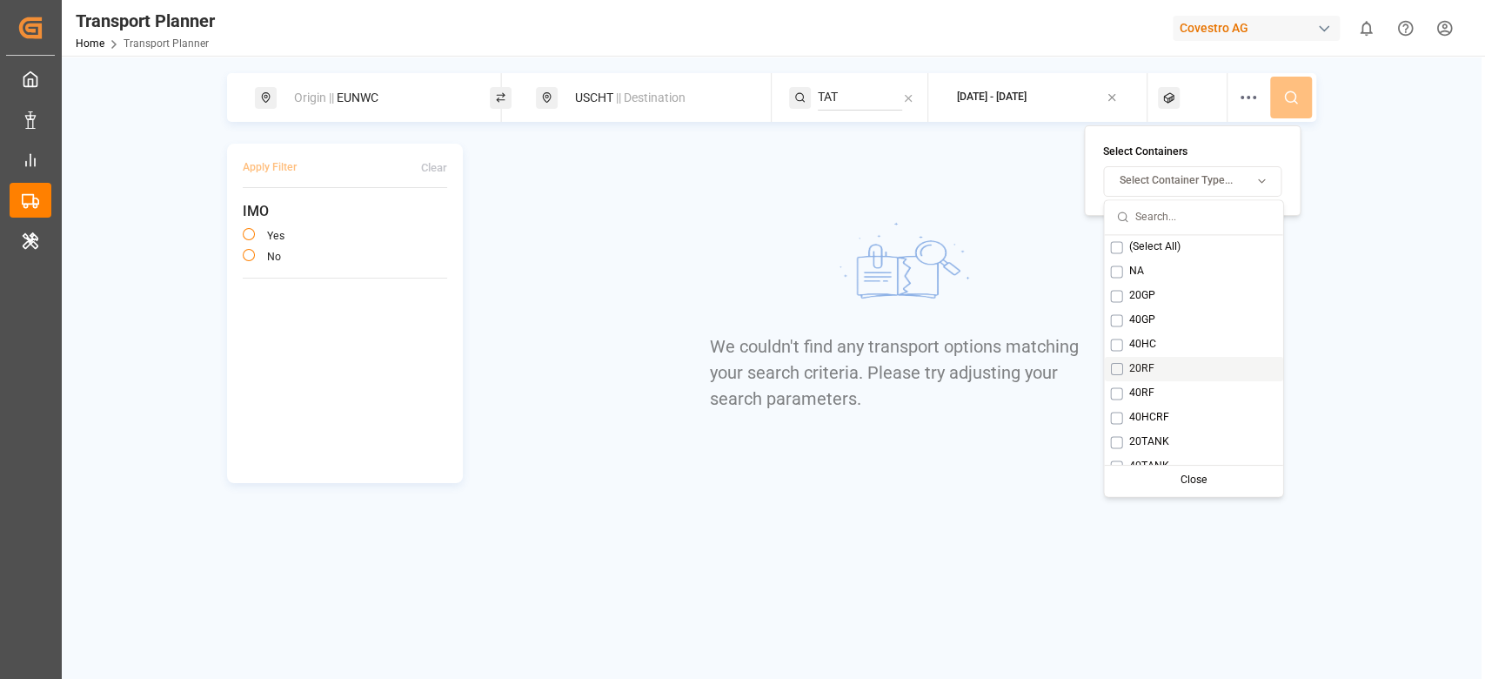
click at [1139, 372] on span "20RF" at bounding box center [1140, 369] width 25 height 16
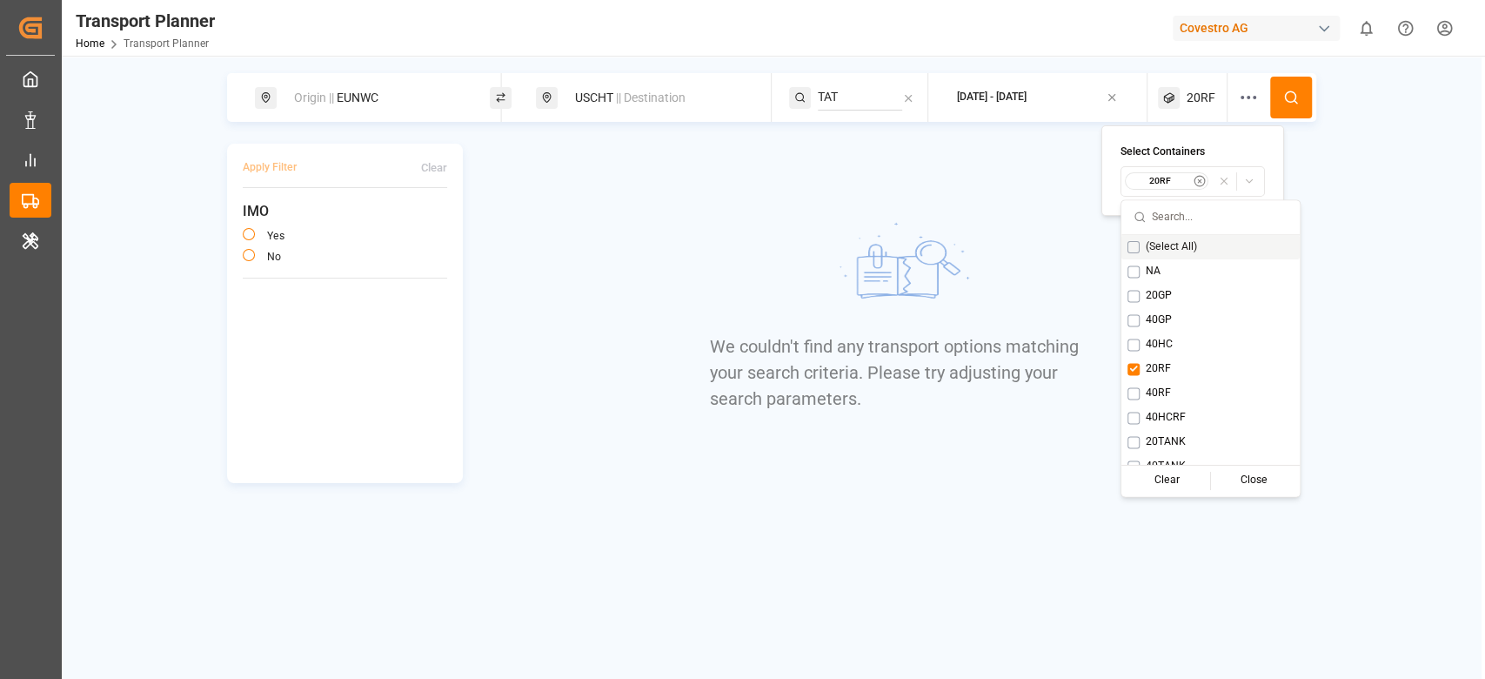
click at [1281, 108] on button at bounding box center [1291, 98] width 42 height 42
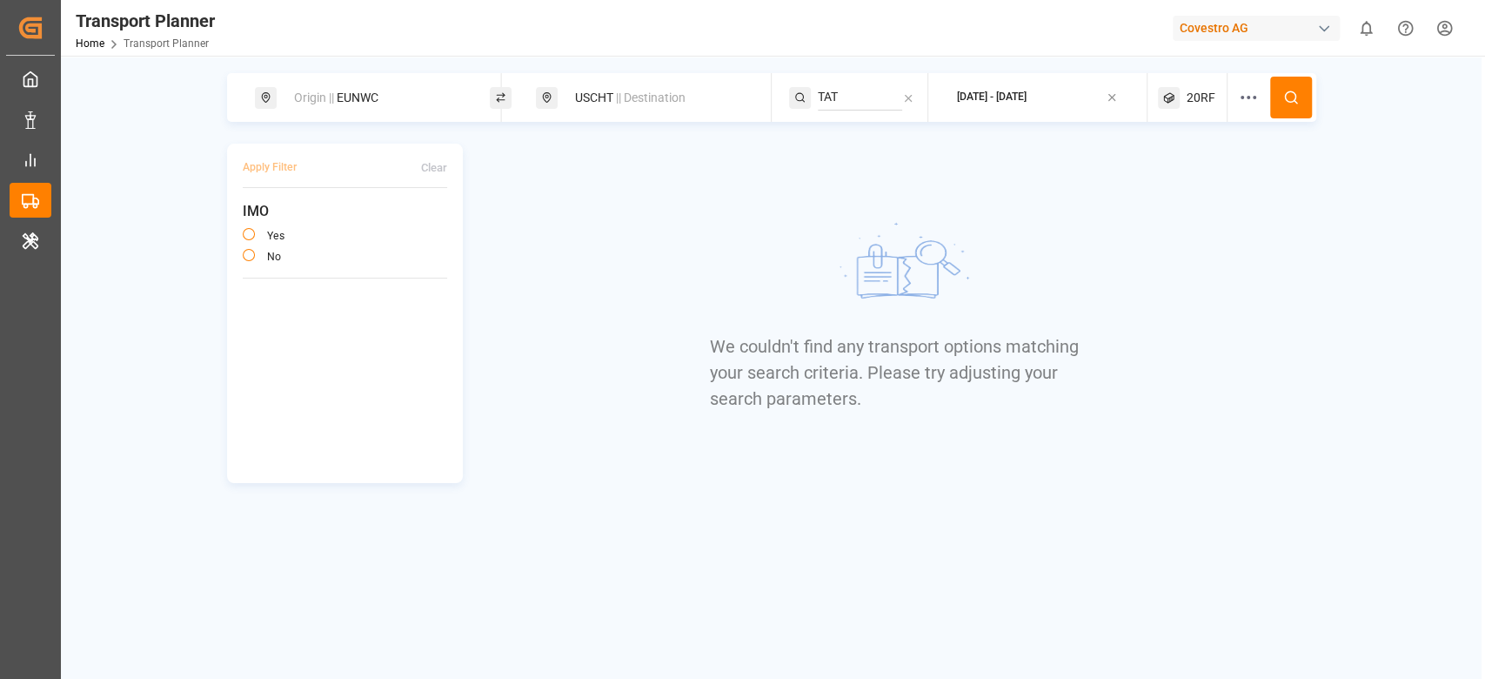
click at [1178, 112] on div "20RF" at bounding box center [1193, 97] width 70 height 49
click at [1173, 177] on small "20RF" at bounding box center [1160, 181] width 61 height 12
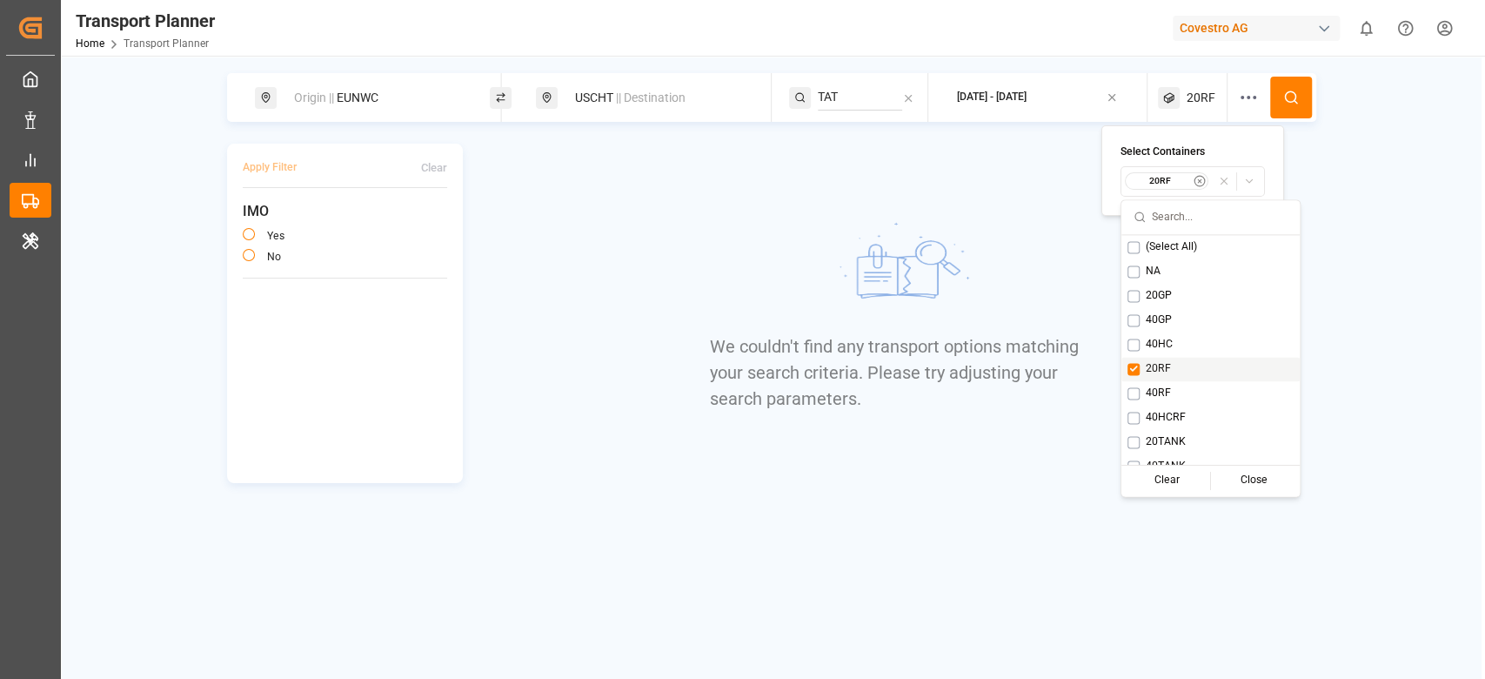
click at [1152, 376] on div "20RF" at bounding box center [1211, 369] width 178 height 24
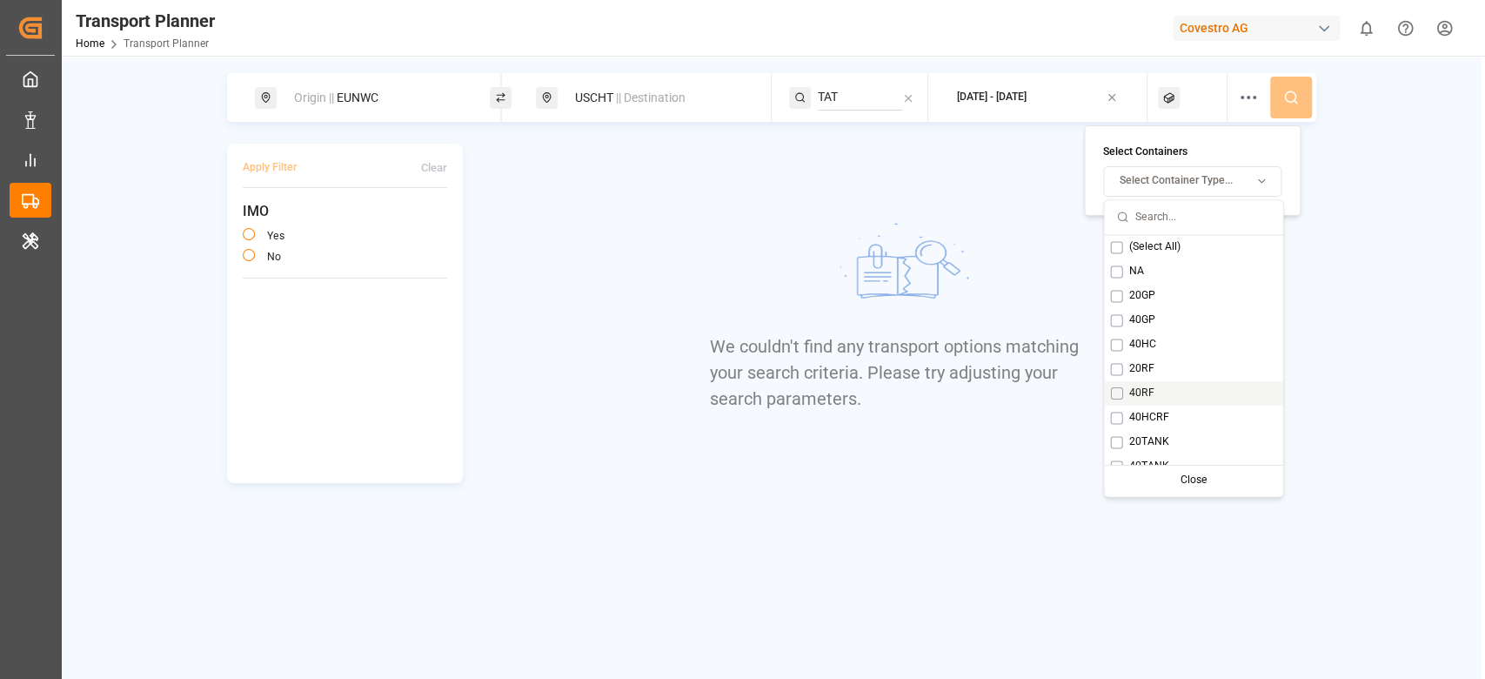
click at [1142, 393] on span "40RF" at bounding box center [1140, 393] width 25 height 16
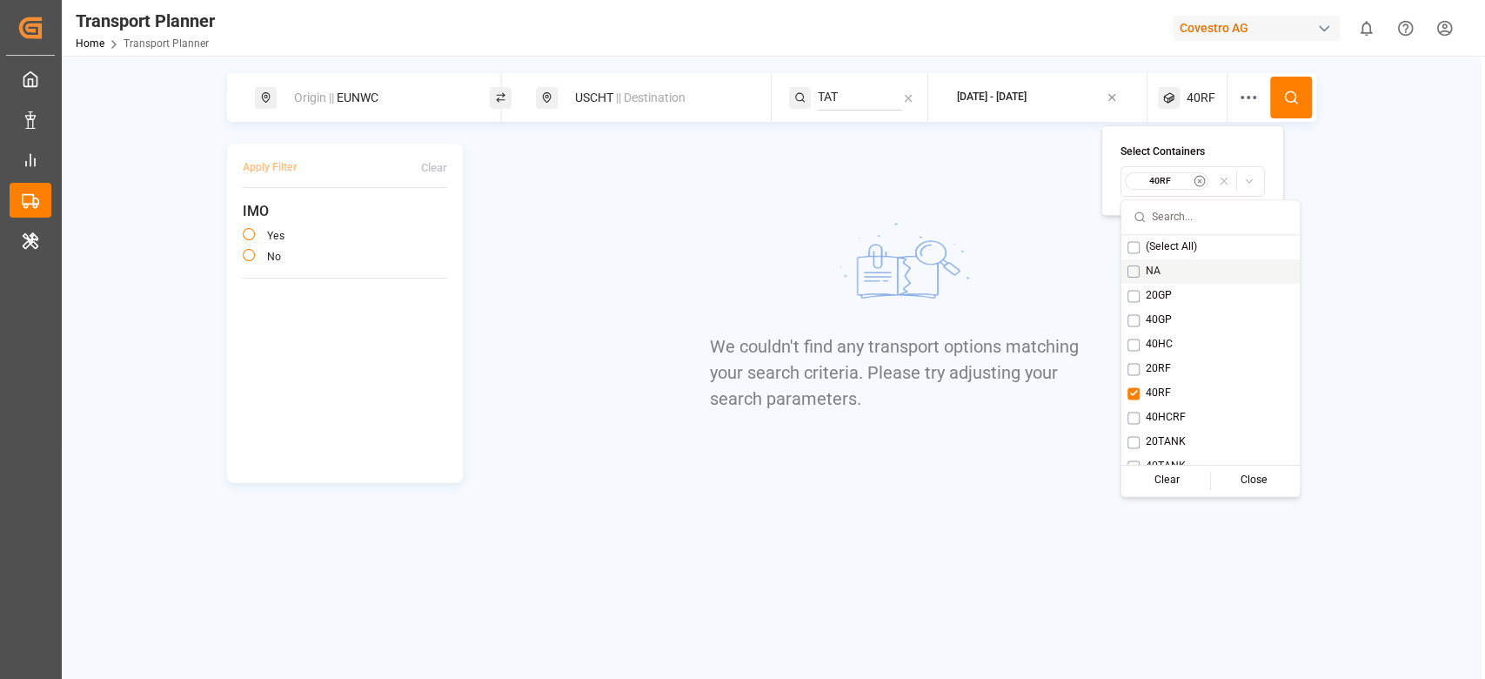
click at [1293, 97] on icon at bounding box center [1291, 98] width 16 height 16
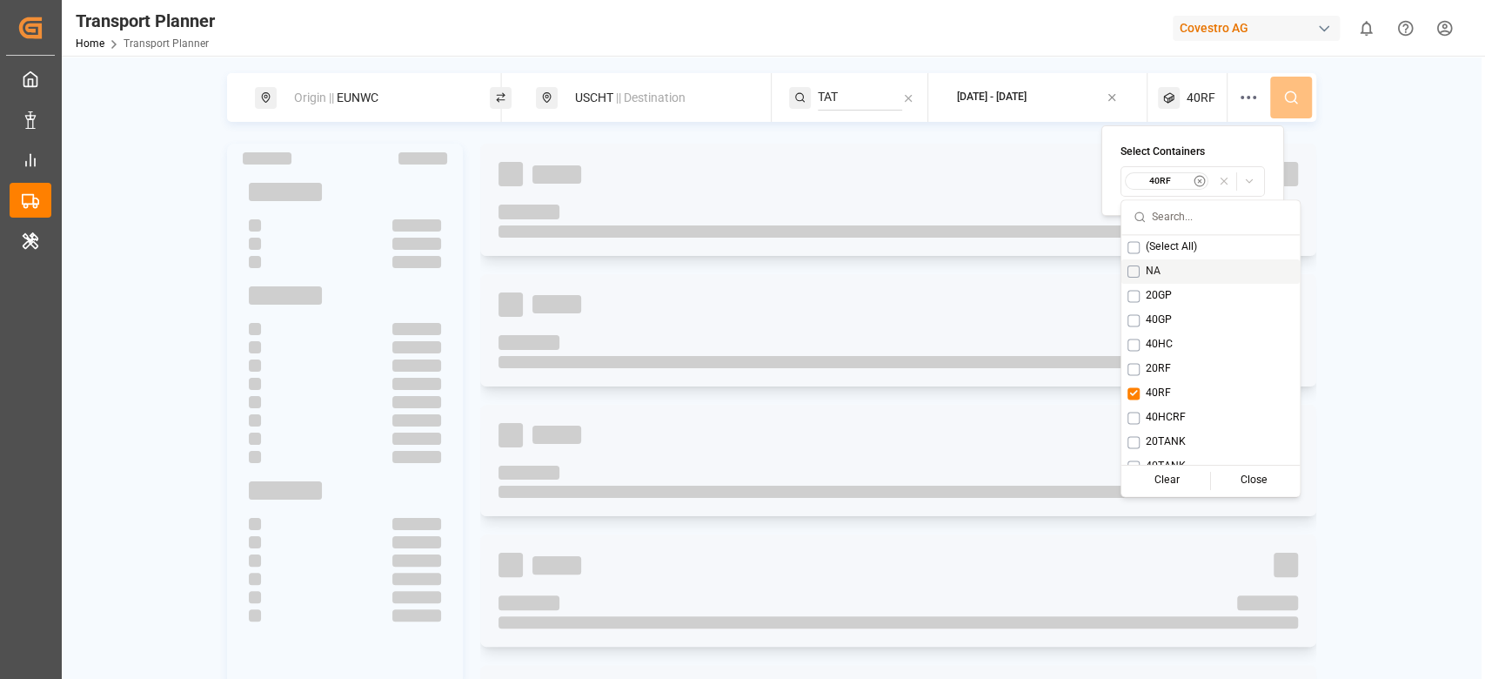
click at [1293, 97] on div "Origin || EUNWC USCHT || Destination TAT 2025-10-15 - 2026-01-31 40RF" at bounding box center [771, 97] width 1089 height 49
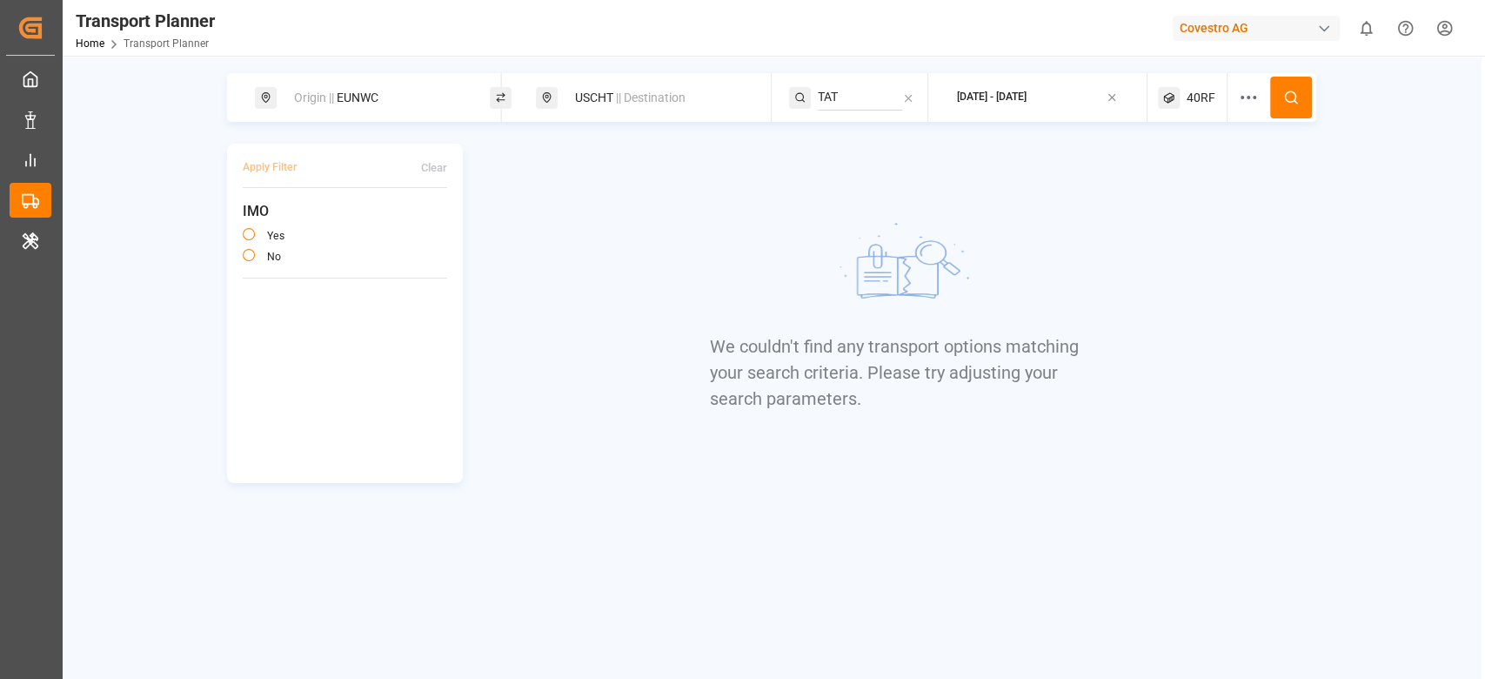
click at [1230, 98] on div "Origin || EUNWC USCHT || Destination TAT 2025-10-15 - 2026-01-31 40RF" at bounding box center [771, 97] width 1089 height 49
click at [1206, 101] on span "40RF" at bounding box center [1201, 98] width 29 height 18
click at [1302, 95] on button at bounding box center [1291, 98] width 42 height 42
click at [1204, 94] on span "40RF" at bounding box center [1201, 98] width 29 height 18
click at [1163, 179] on small "40RF" at bounding box center [1160, 181] width 61 height 12
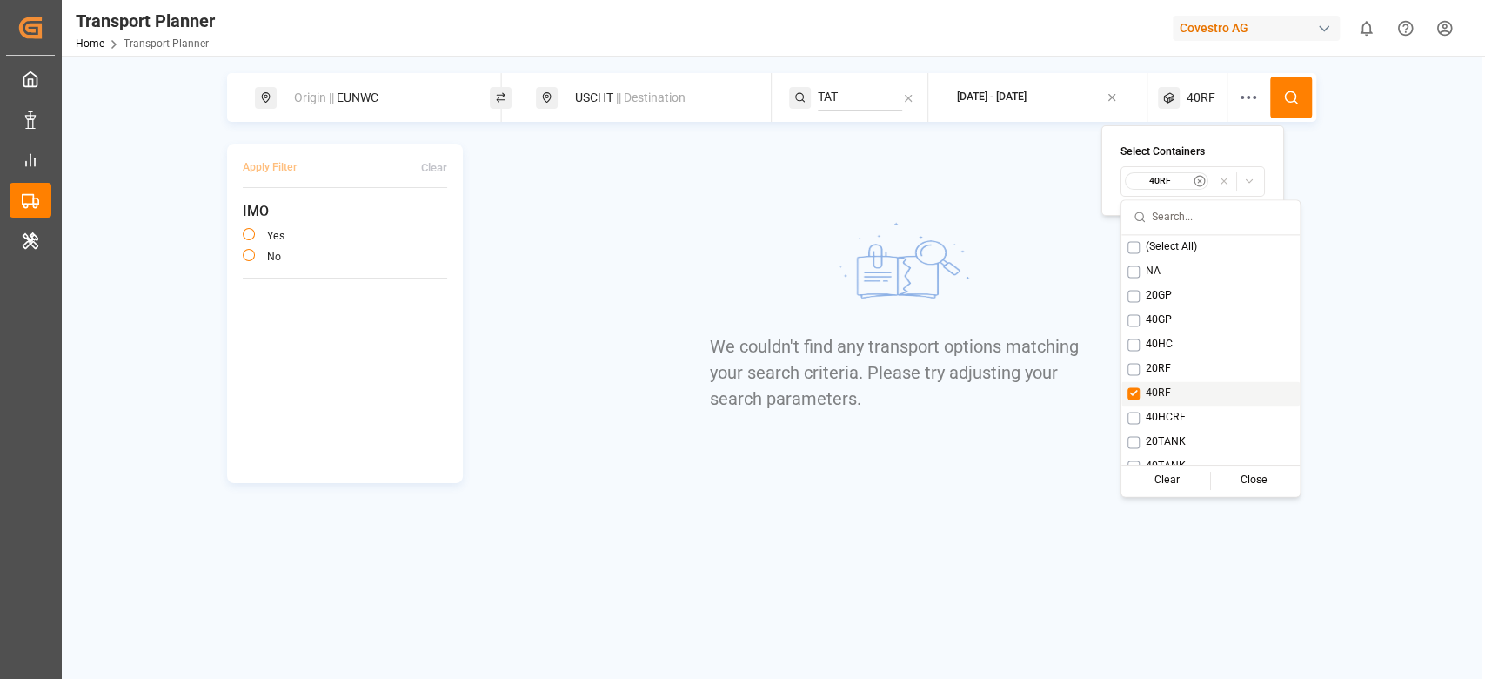
click at [1144, 394] on div "40RF" at bounding box center [1211, 393] width 178 height 24
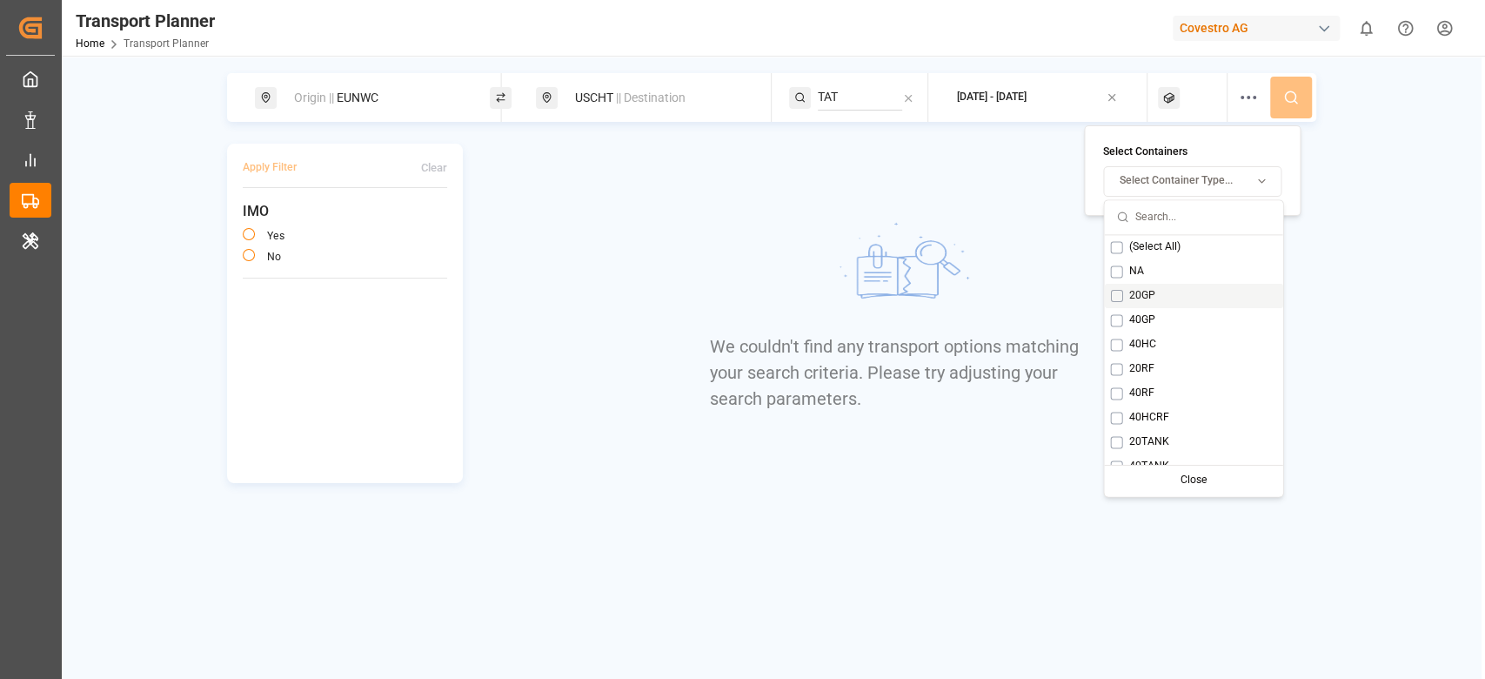
click at [1115, 303] on div "20GP" at bounding box center [1193, 296] width 178 height 24
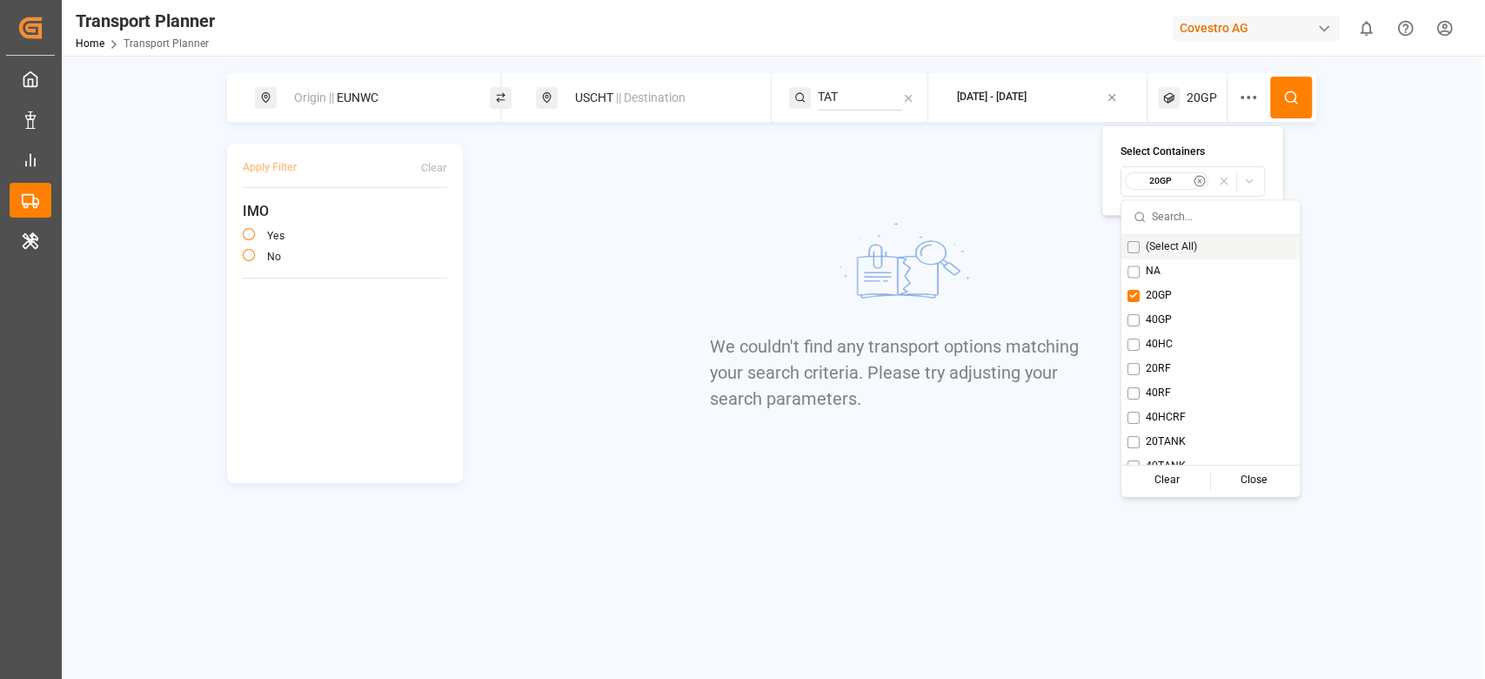
click at [1292, 93] on icon at bounding box center [1291, 98] width 16 height 16
